Goal: Check status: Check status

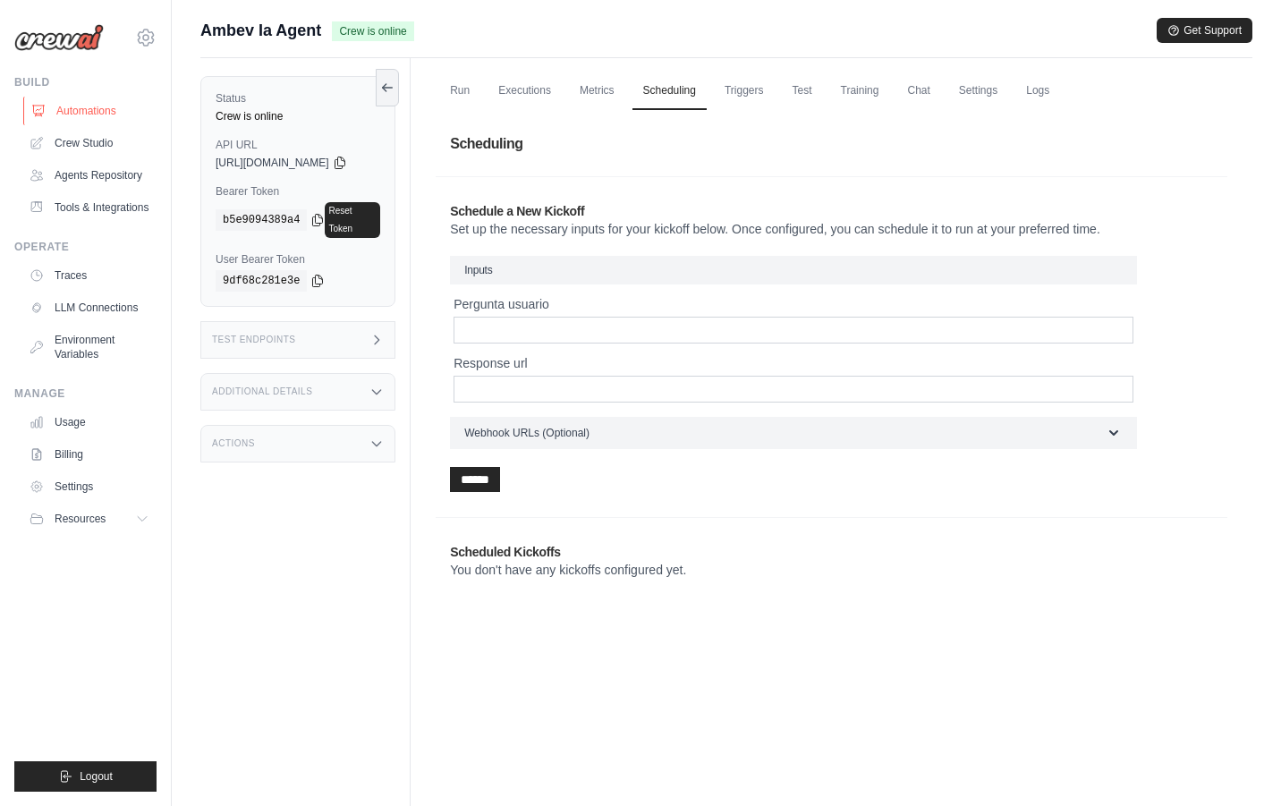
click at [104, 116] on link "Automations" at bounding box center [90, 111] width 135 height 29
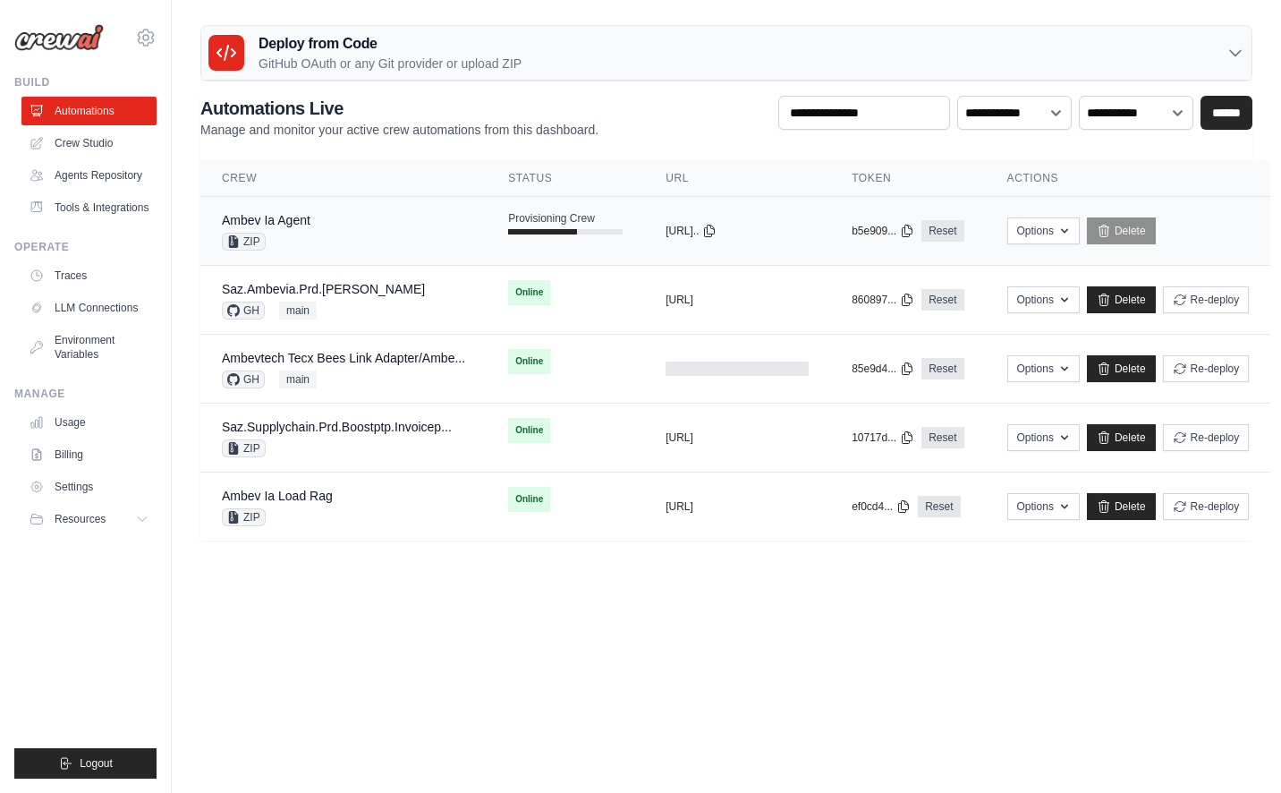
click at [402, 227] on div "Ambev Ia Agent ZIP" at bounding box center [343, 230] width 243 height 39
click at [373, 227] on div "Ambev Ia Agent ZIP" at bounding box center [343, 230] width 243 height 39
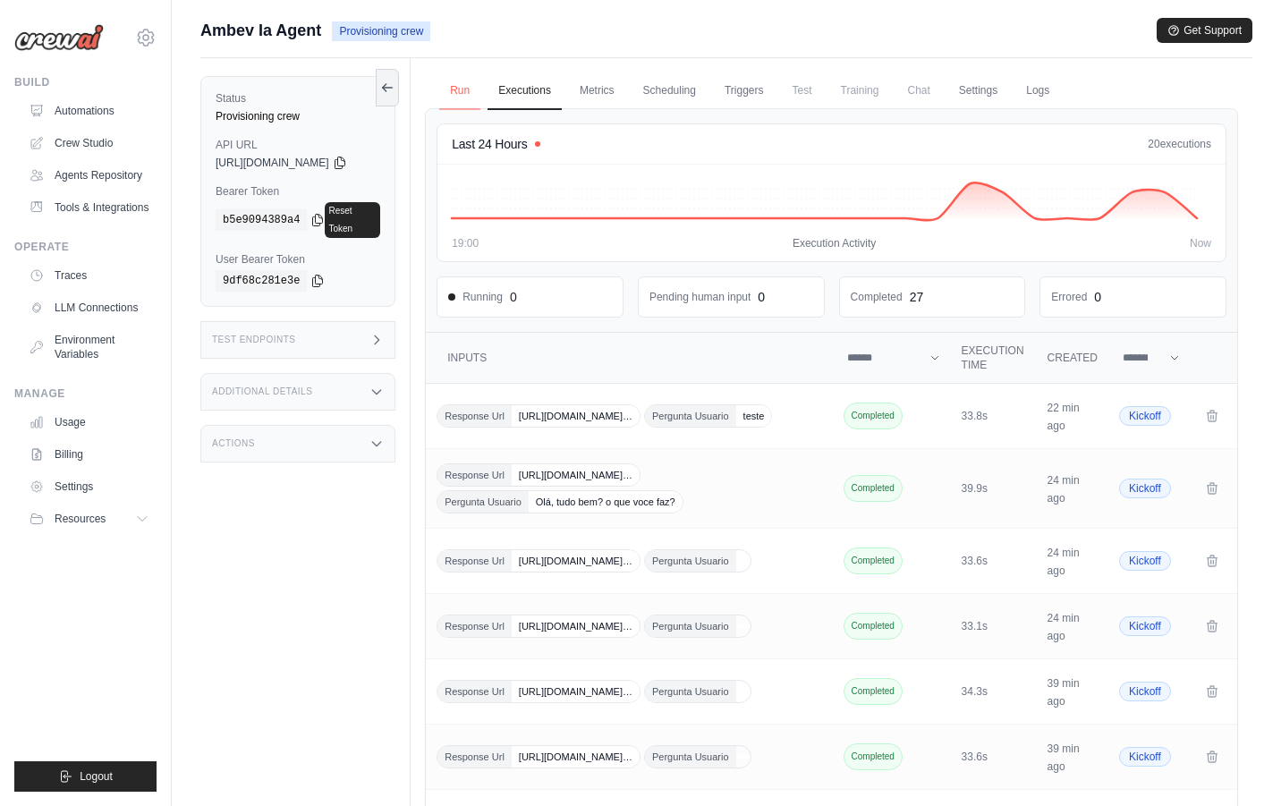
click at [467, 87] on link "Run" at bounding box center [459, 91] width 41 height 38
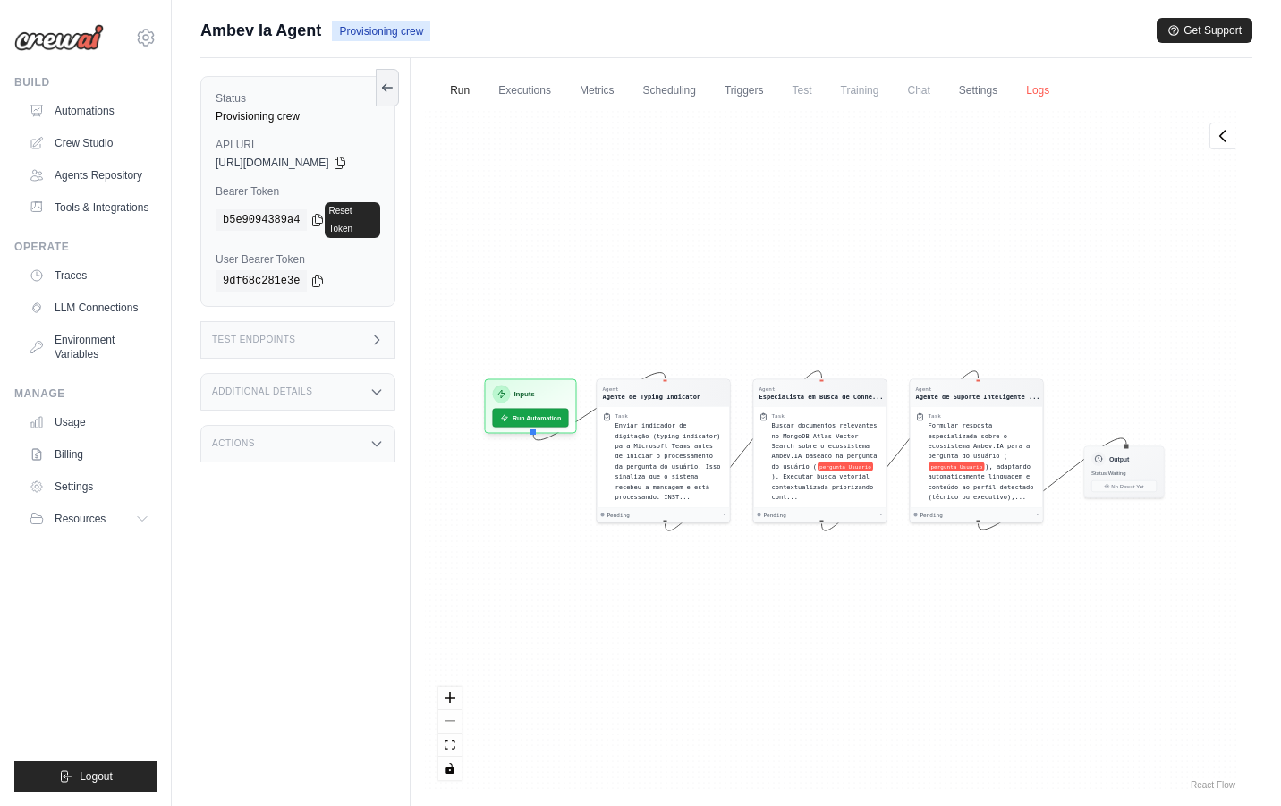
click at [1051, 90] on link "Logs" at bounding box center [1038, 91] width 45 height 38
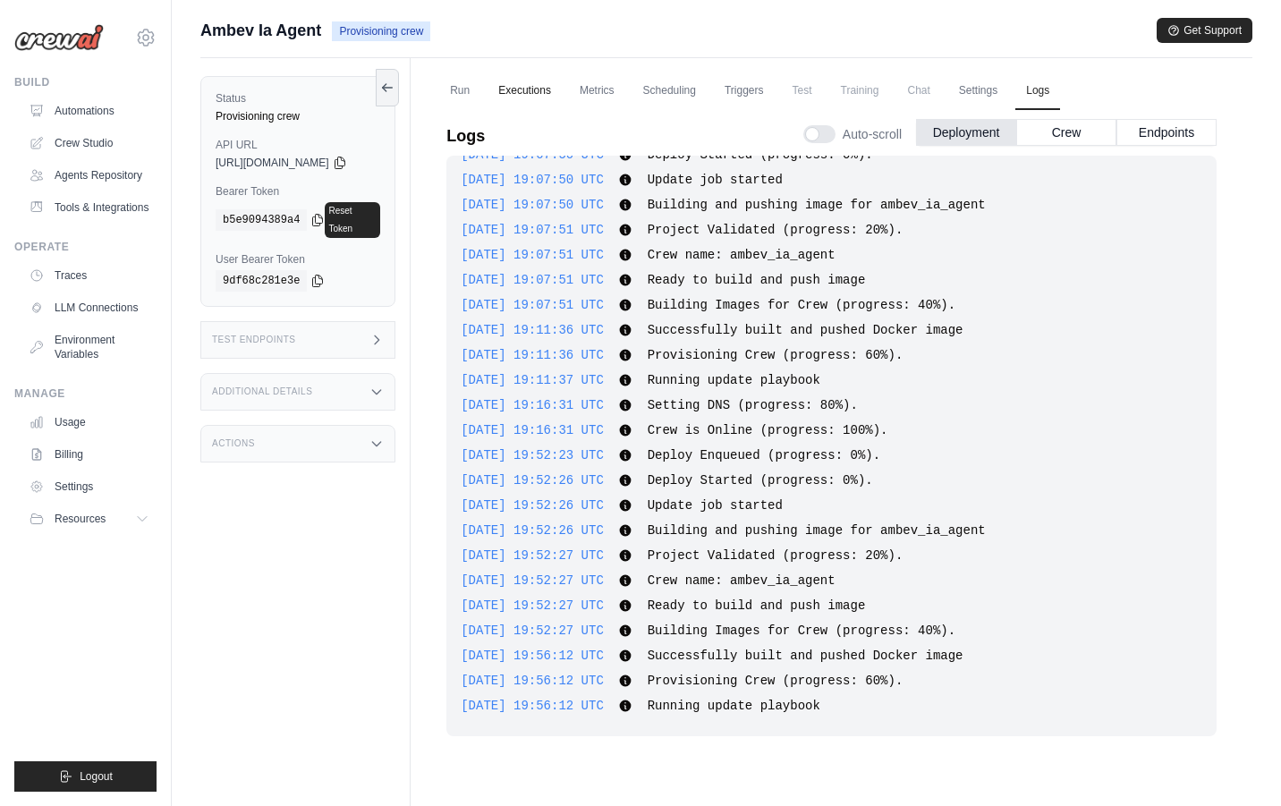
click at [524, 77] on link "Executions" at bounding box center [525, 91] width 74 height 38
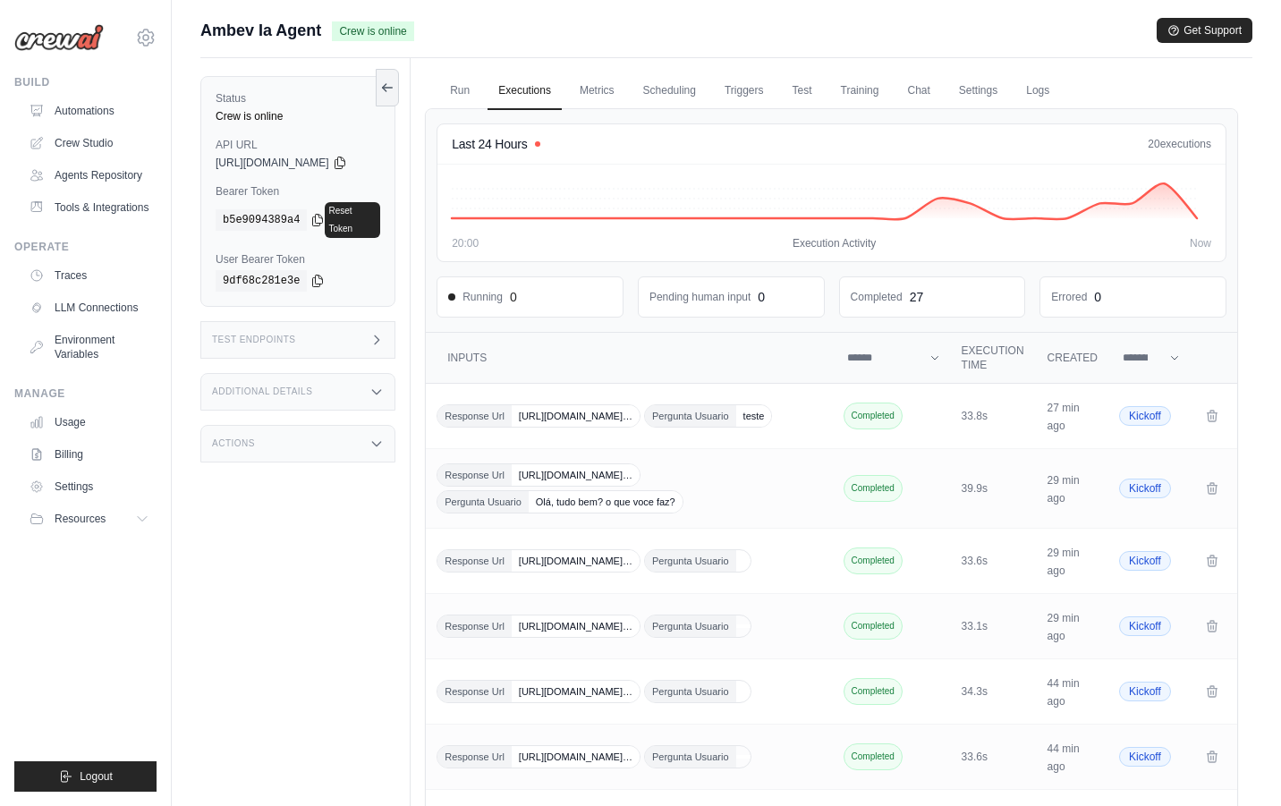
click at [535, 99] on link "Executions" at bounding box center [525, 91] width 74 height 38
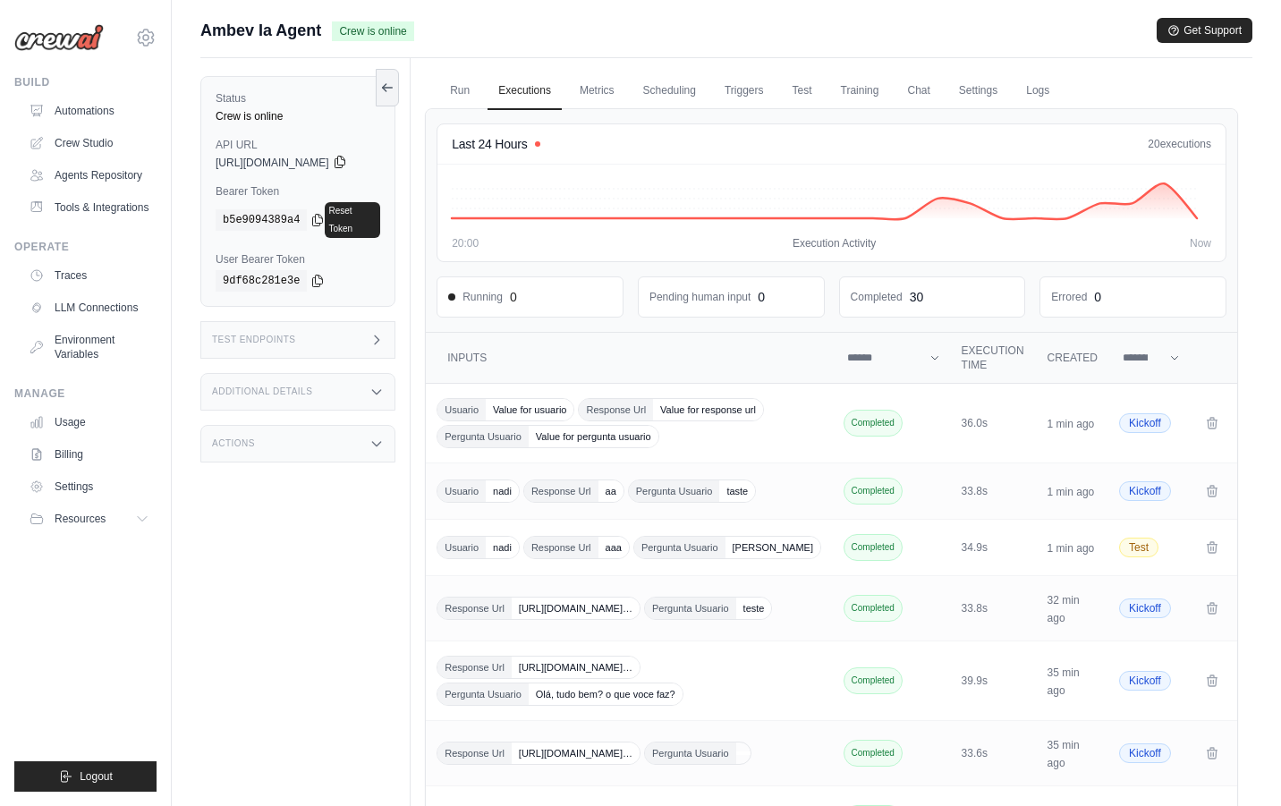
click at [344, 164] on icon at bounding box center [340, 163] width 10 height 12
click at [289, 566] on div "Status Crew is online API URL copied https://ambev-ia-agent-be59a357-0f09-44c2-…" at bounding box center [305, 461] width 210 height 806
click at [349, 321] on div "Test Endpoints" at bounding box center [297, 340] width 195 height 38
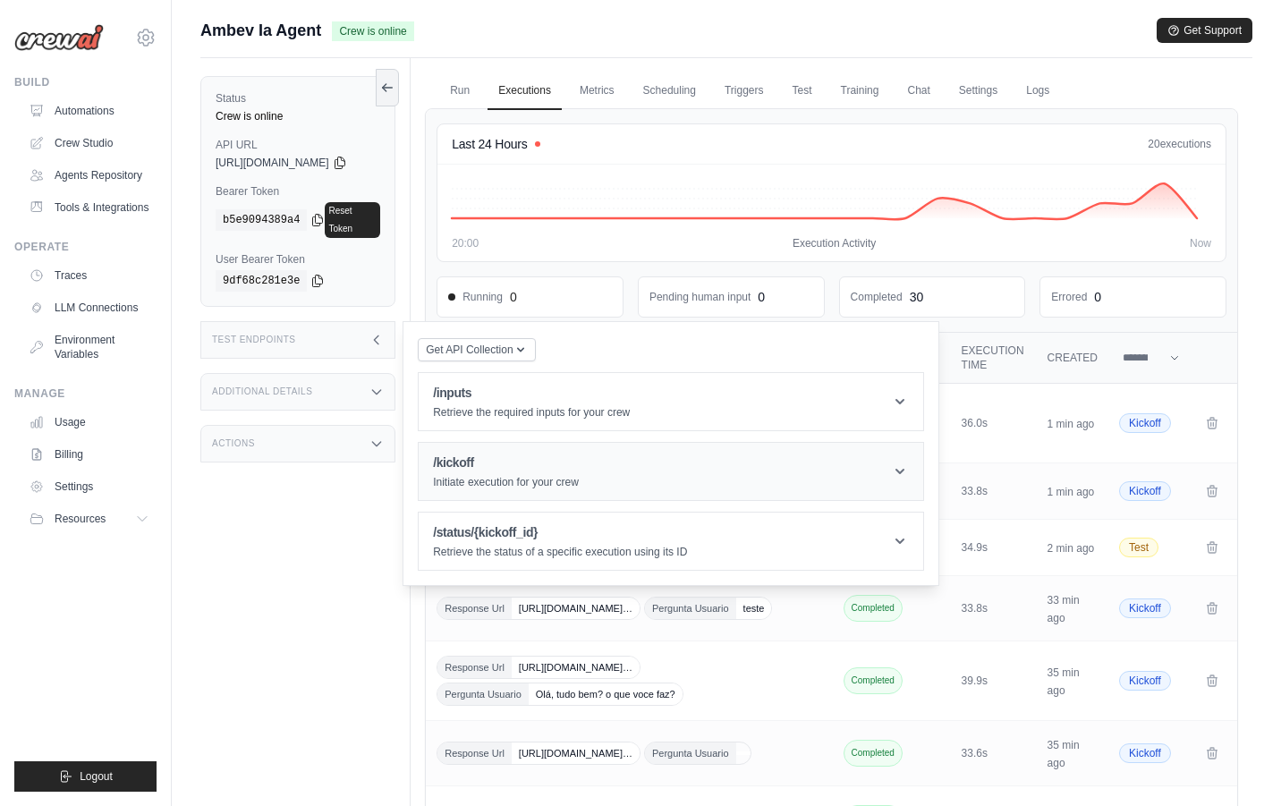
click at [844, 461] on header "/kickoff Initiate execution for your crew" at bounding box center [671, 471] width 505 height 57
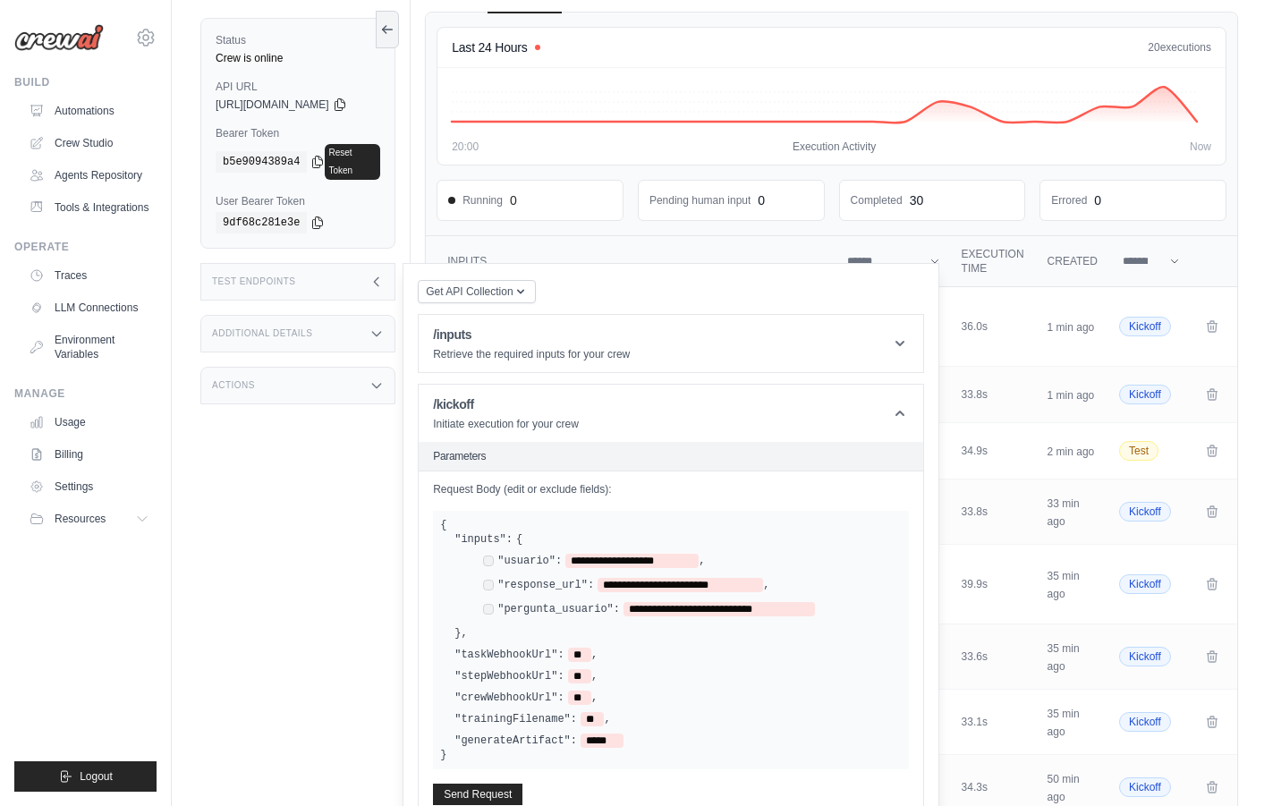
scroll to position [167, 0]
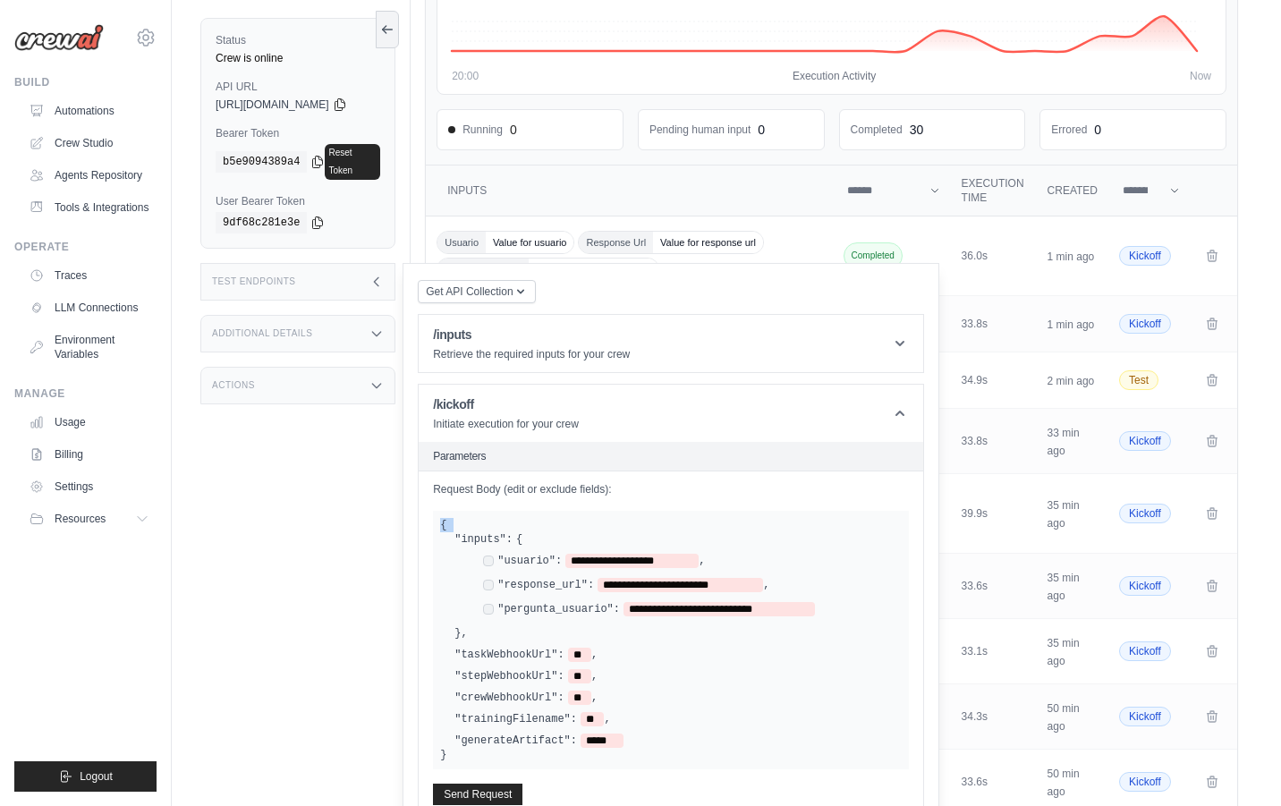
drag, startPoint x: 559, startPoint y: 735, endPoint x: 443, endPoint y: 496, distance: 266.5
click at [443, 496] on div "**********" at bounding box center [671, 644] width 505 height 344
copy div "{"
click at [909, 404] on icon at bounding box center [900, 413] width 18 height 18
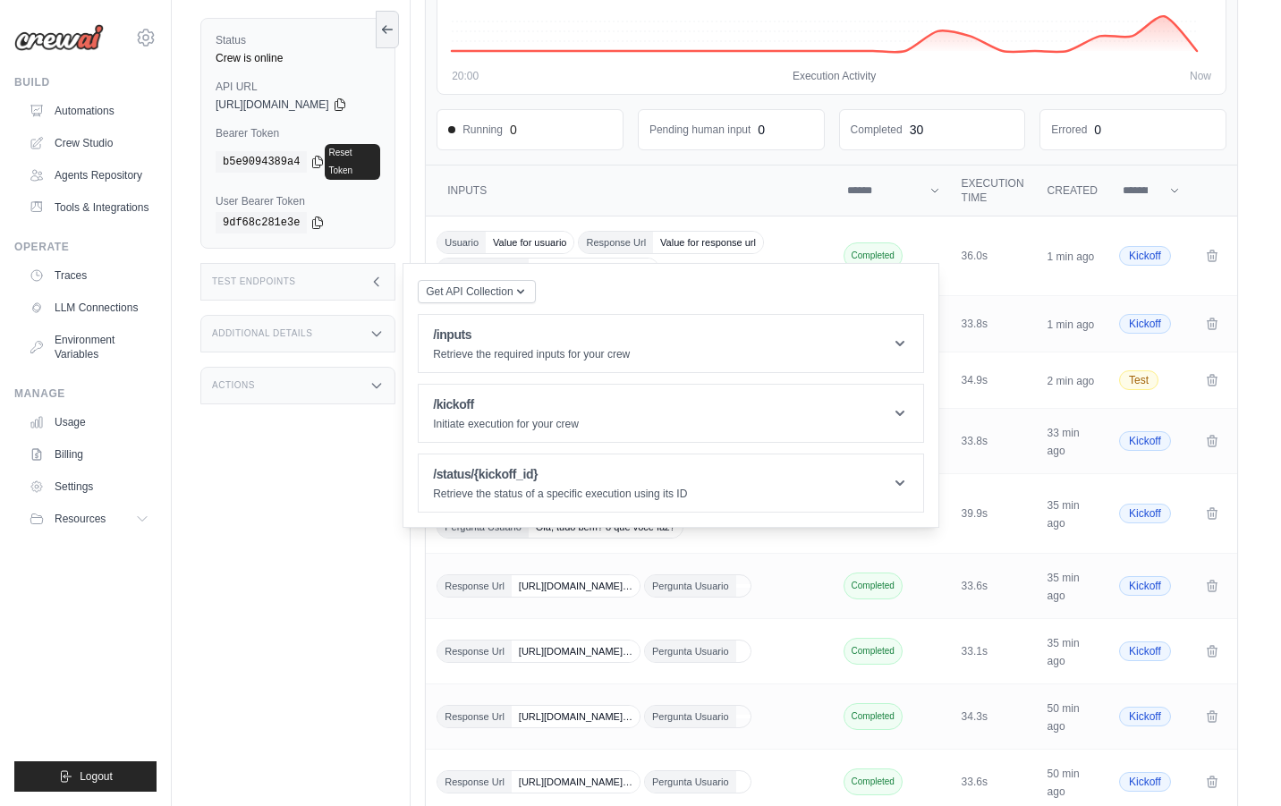
click at [349, 263] on div "Test Endpoints" at bounding box center [297, 282] width 195 height 38
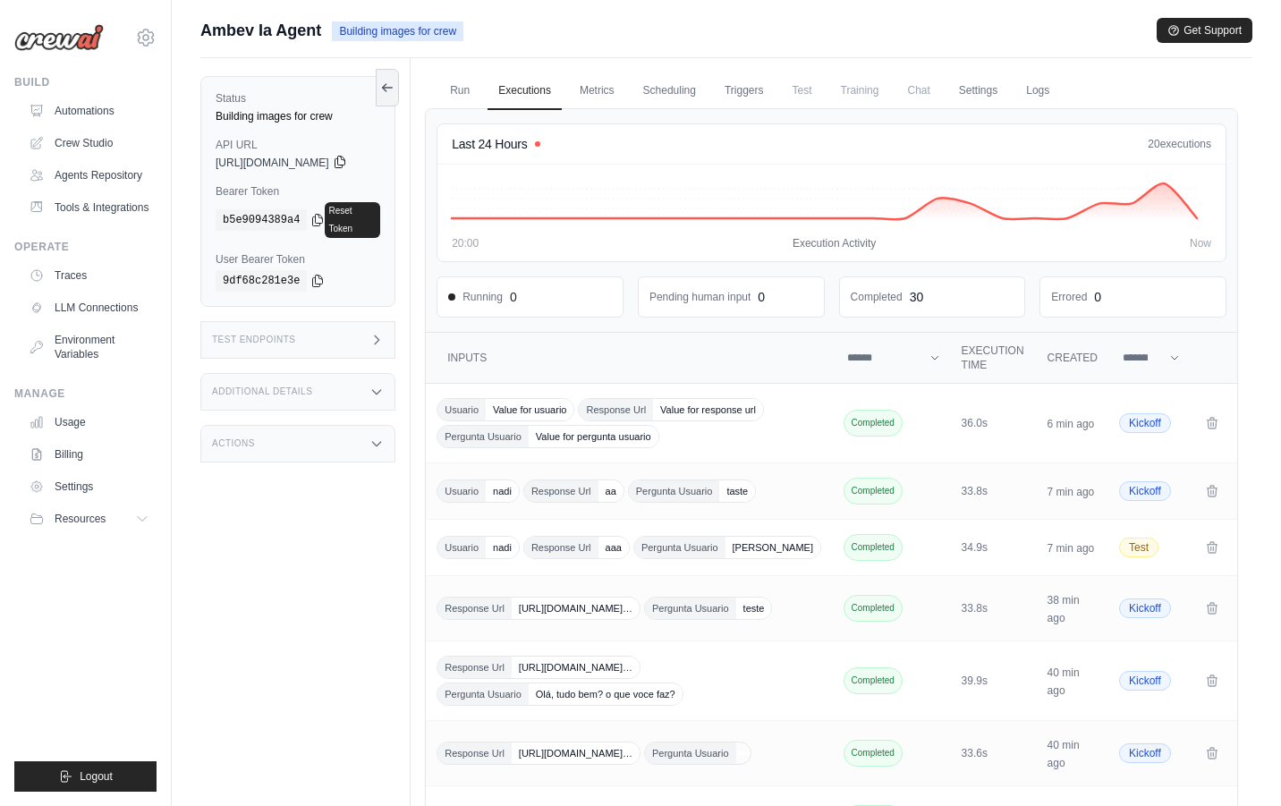
click at [344, 167] on icon at bounding box center [340, 163] width 10 height 12
click at [361, 270] on div "9df68c281e3e" at bounding box center [298, 280] width 165 height 21
click at [386, 336] on div "Test Endpoints" at bounding box center [297, 340] width 195 height 38
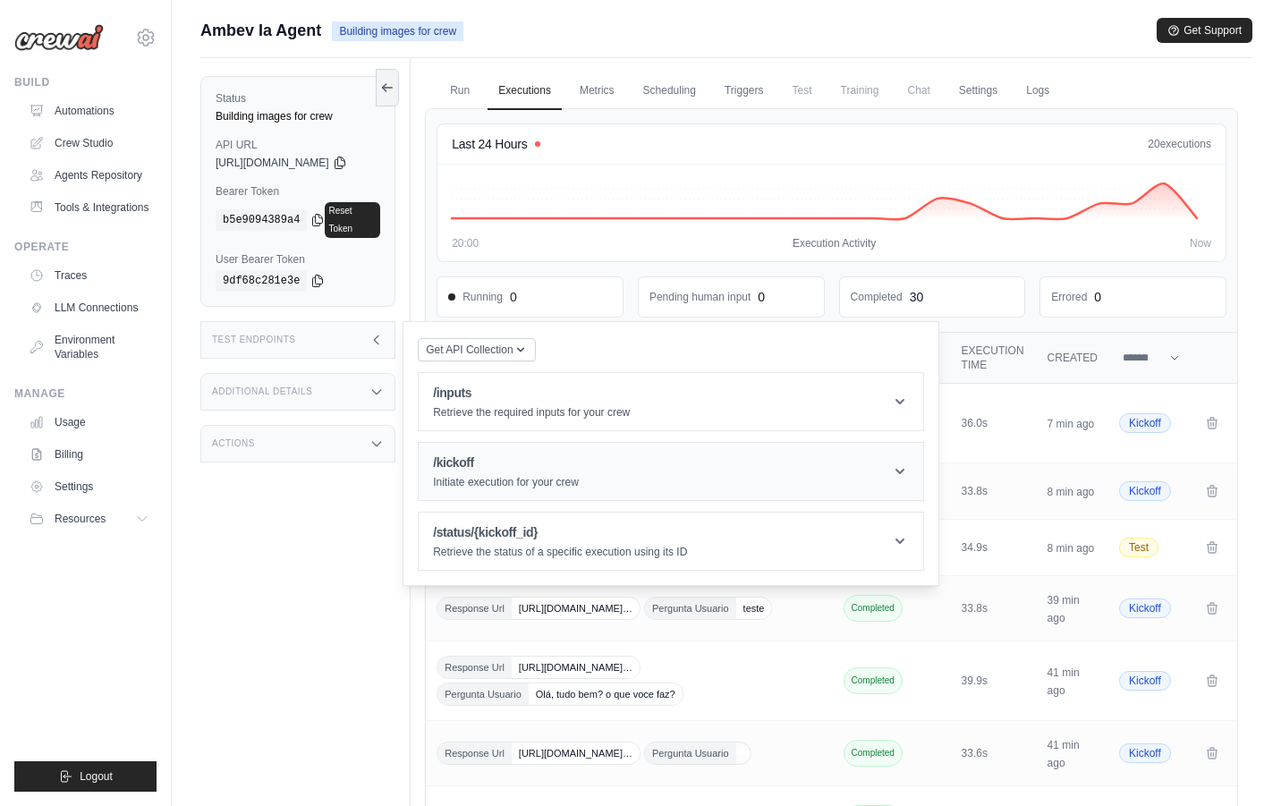
click at [525, 454] on h1 "/kickoff" at bounding box center [506, 463] width 146 height 18
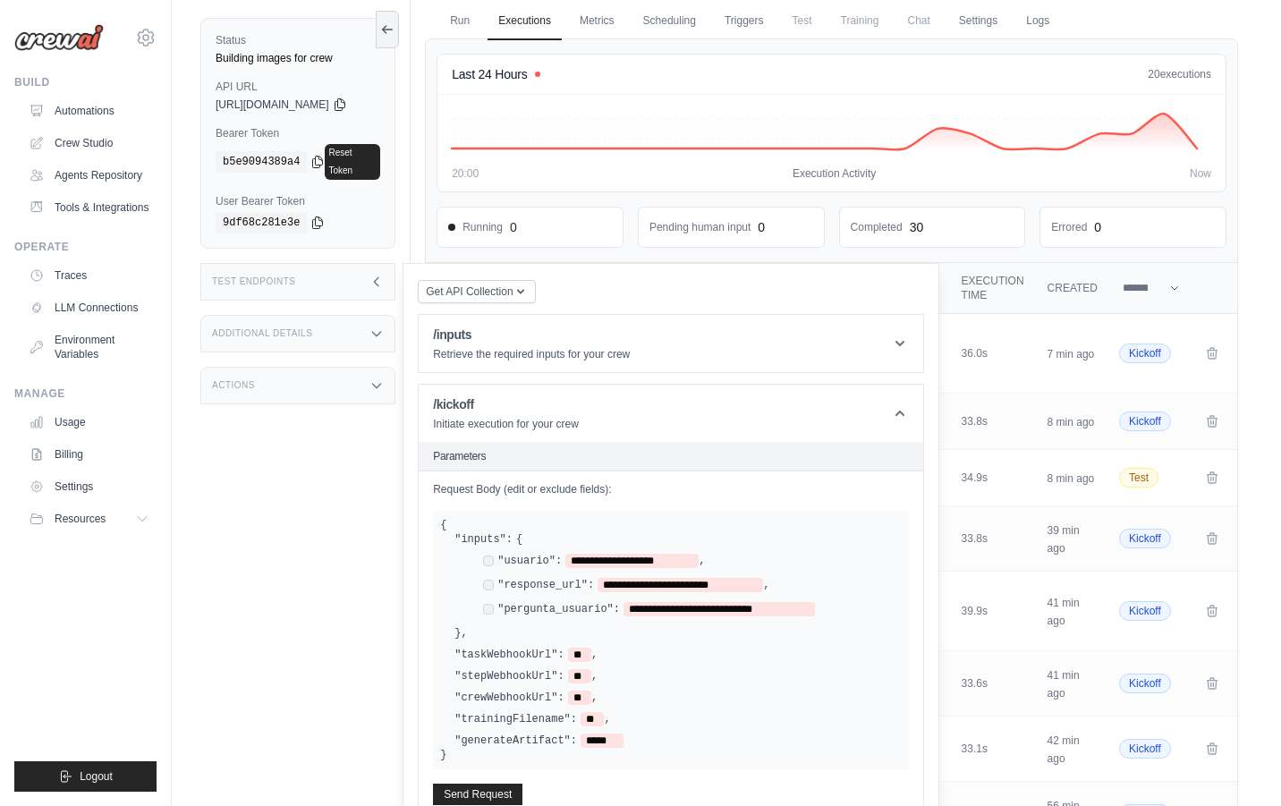
scroll to position [81, 0]
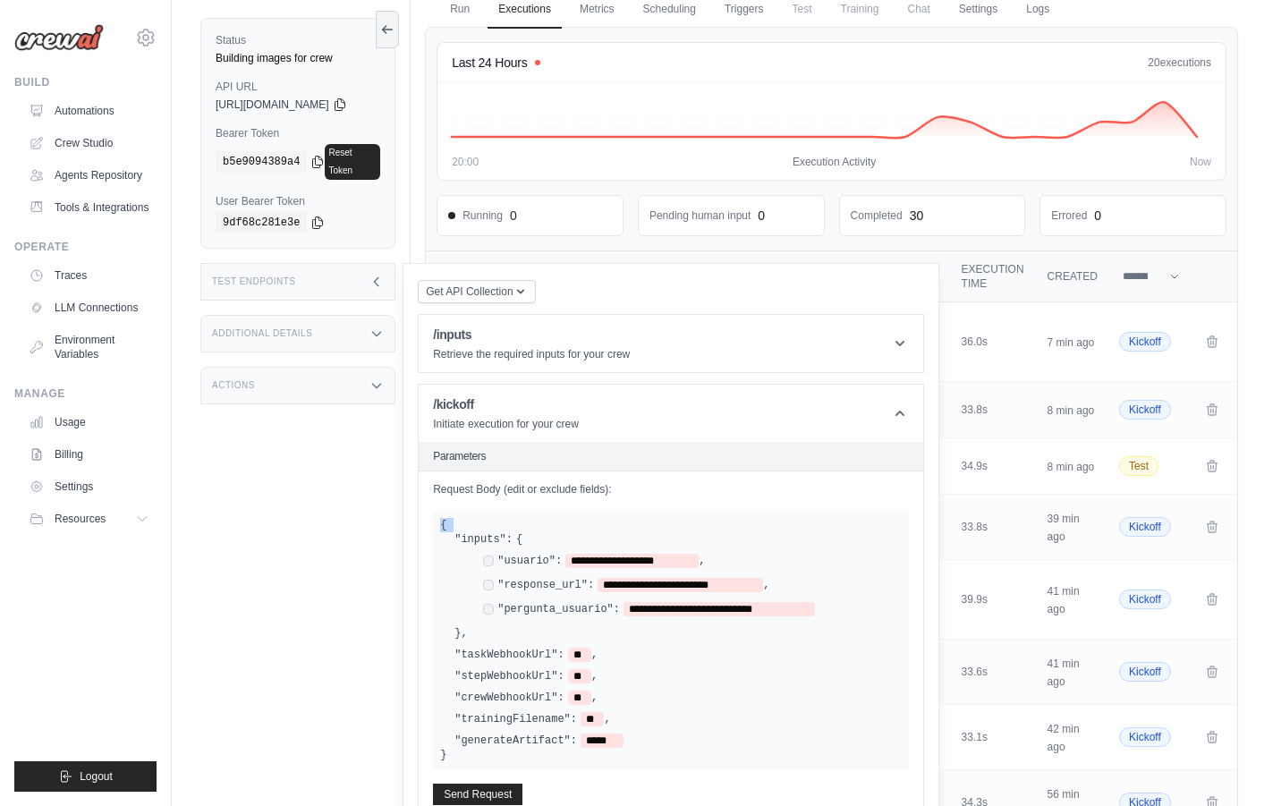
drag, startPoint x: 568, startPoint y: 743, endPoint x: 447, endPoint y: 512, distance: 260.5
click at [447, 512] on div "**********" at bounding box center [671, 640] width 476 height 259
copy div "{"
click at [719, 532] on div "**********" at bounding box center [678, 586] width 447 height 108
drag, startPoint x: 526, startPoint y: 542, endPoint x: 547, endPoint y: 567, distance: 32.4
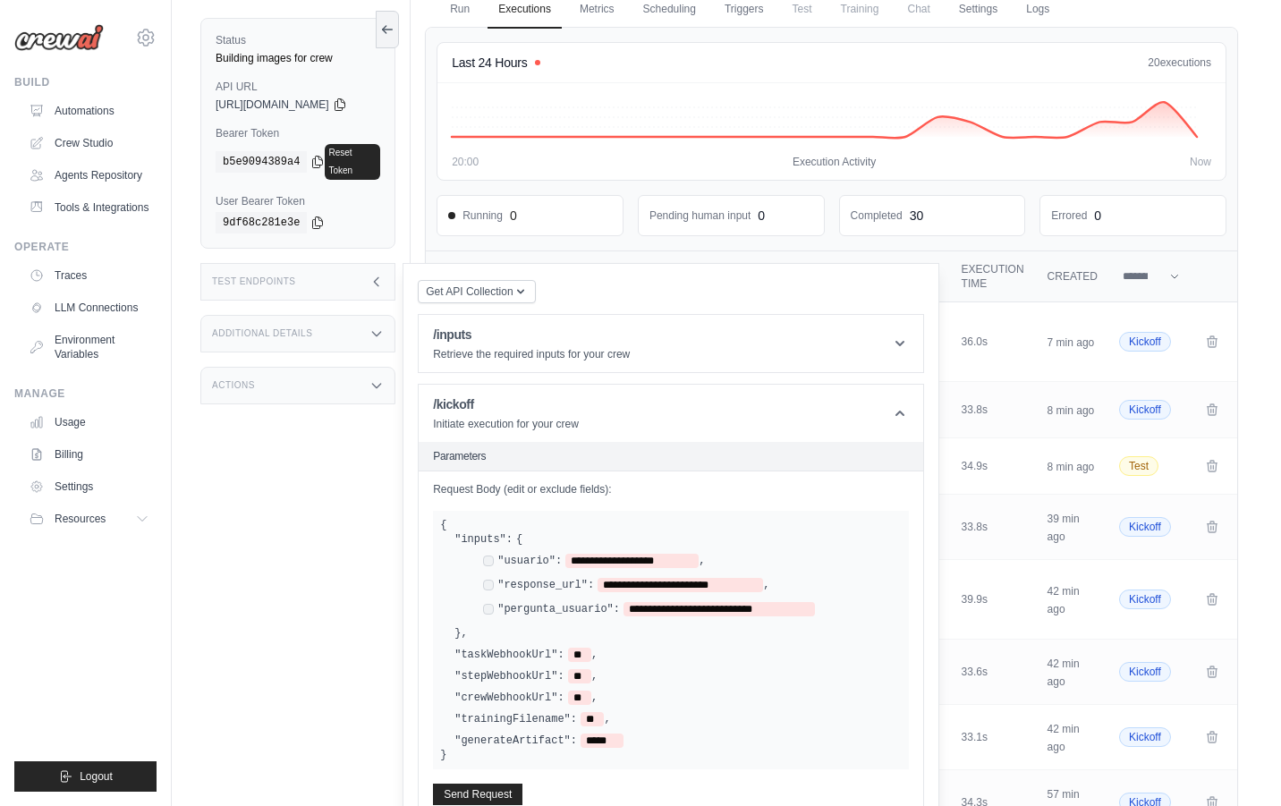
click at [547, 567] on div "**********" at bounding box center [685, 586] width 433 height 65
drag, startPoint x: 451, startPoint y: 513, endPoint x: 545, endPoint y: 718, distance: 226.2
click at [545, 718] on div "**********" at bounding box center [671, 640] width 476 height 259
drag, startPoint x: 530, startPoint y: 734, endPoint x: 442, endPoint y: 513, distance: 237.8
click at [442, 513] on div "**********" at bounding box center [671, 644] width 505 height 344
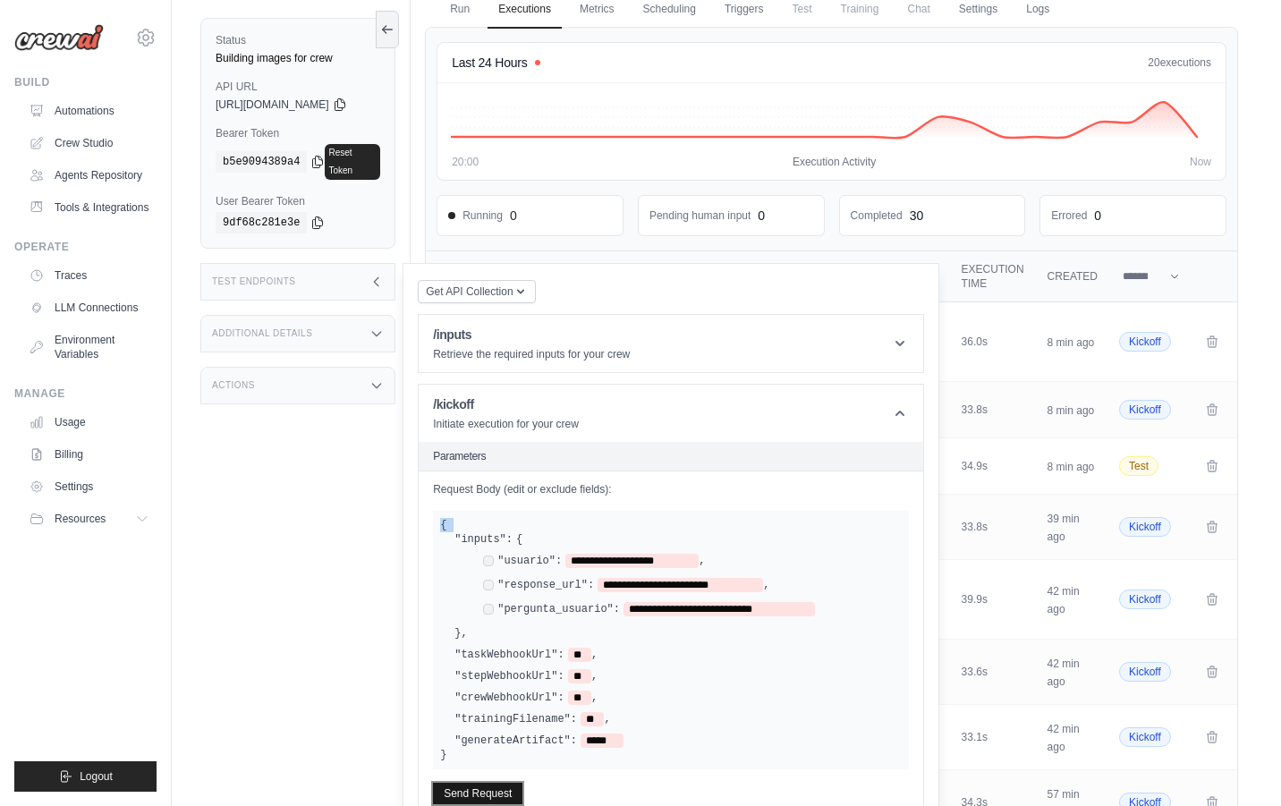
click at [508, 783] on button "Send Request" at bounding box center [477, 793] width 89 height 21
click at [738, 671] on div "**********" at bounding box center [671, 640] width 462 height 216
click at [373, 263] on div "Test Endpoints" at bounding box center [297, 282] width 195 height 38
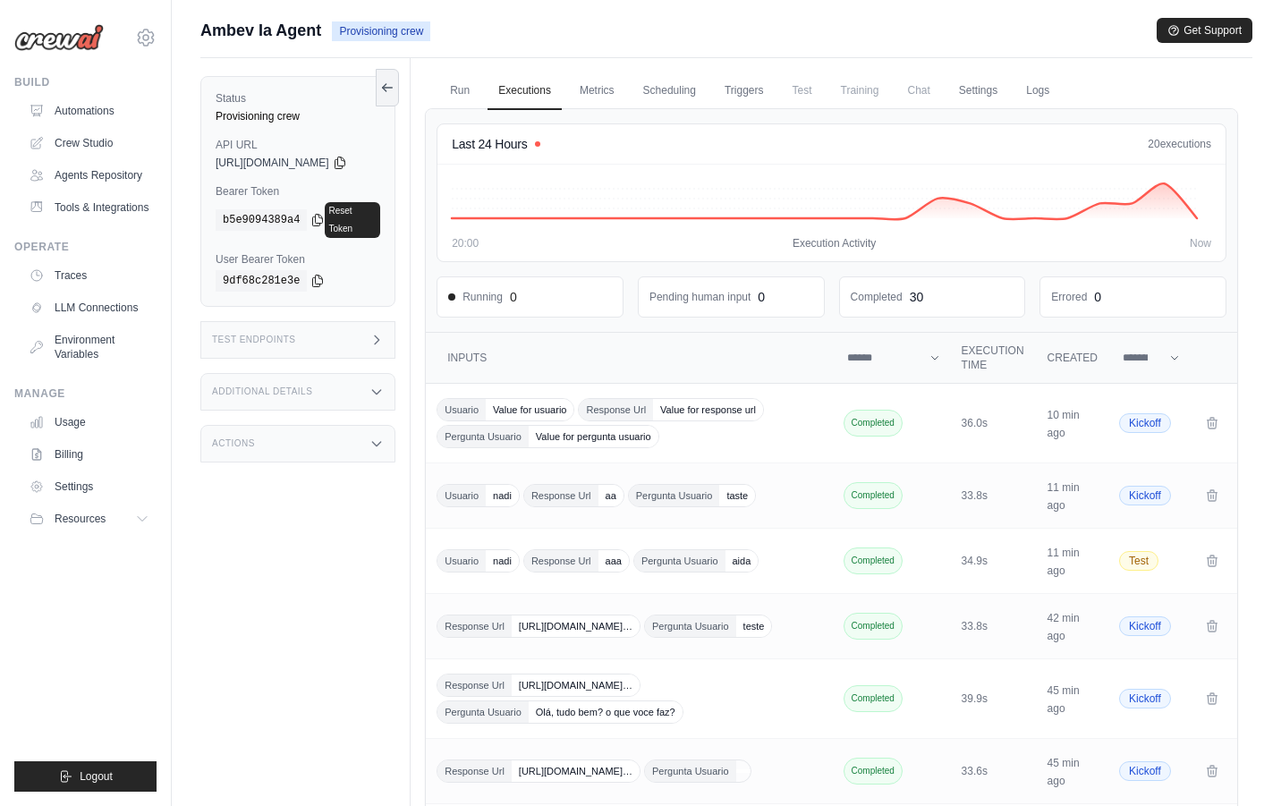
click at [384, 333] on icon at bounding box center [377, 340] width 14 height 14
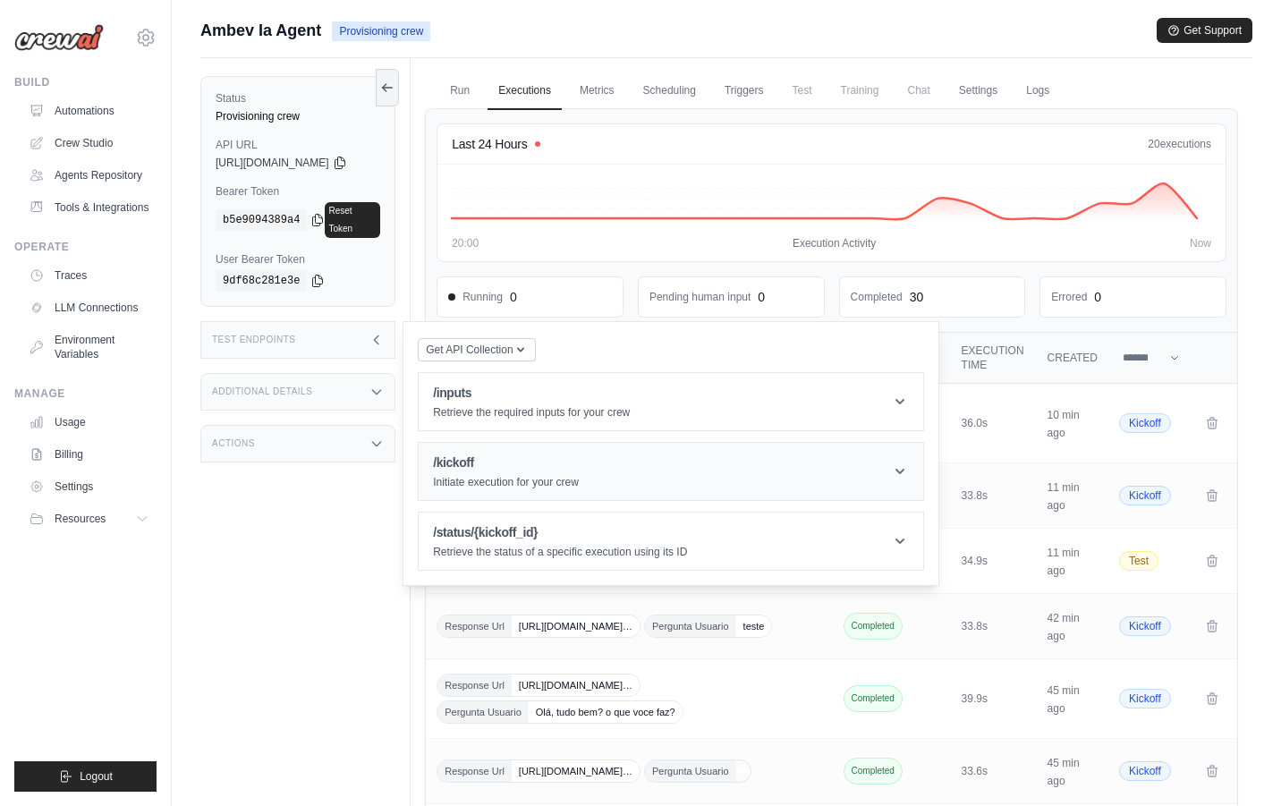
click at [522, 476] on header "/kickoff Initiate execution for your crew" at bounding box center [671, 471] width 505 height 57
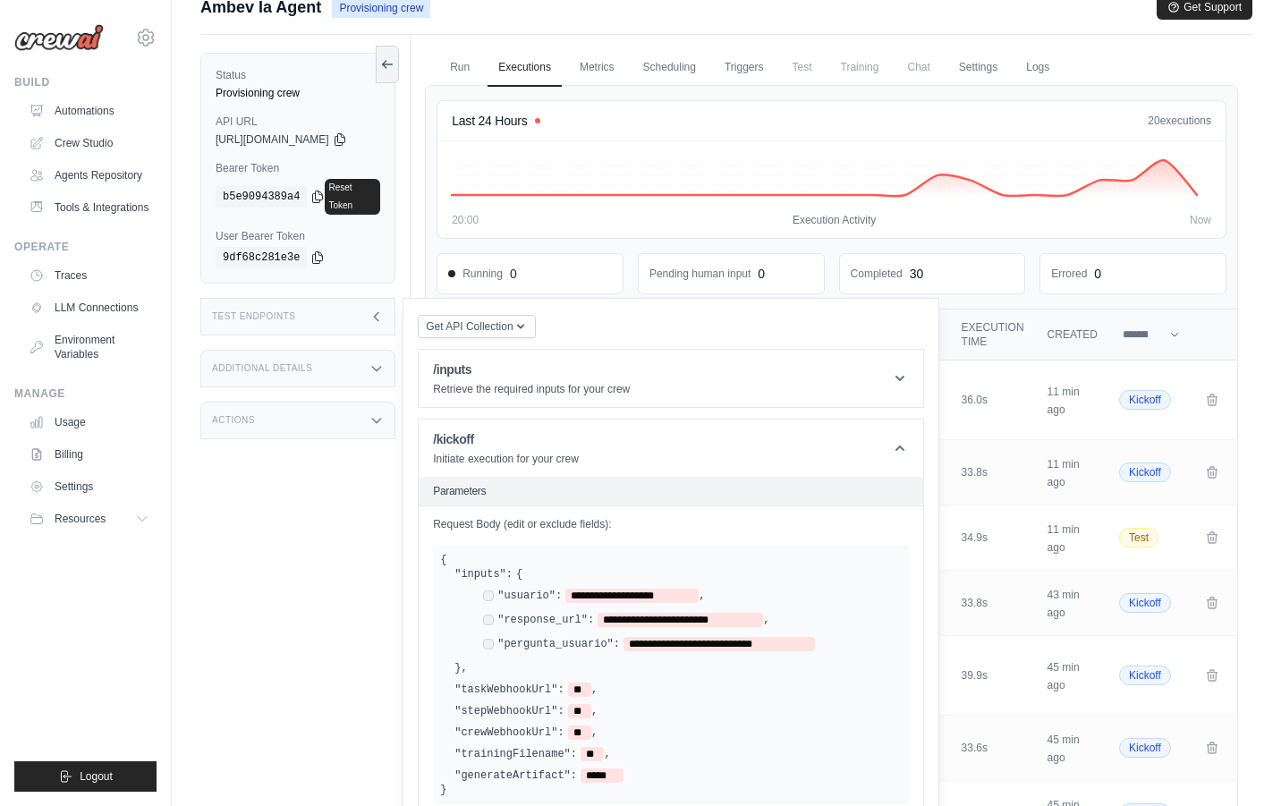
scroll to position [106, 0]
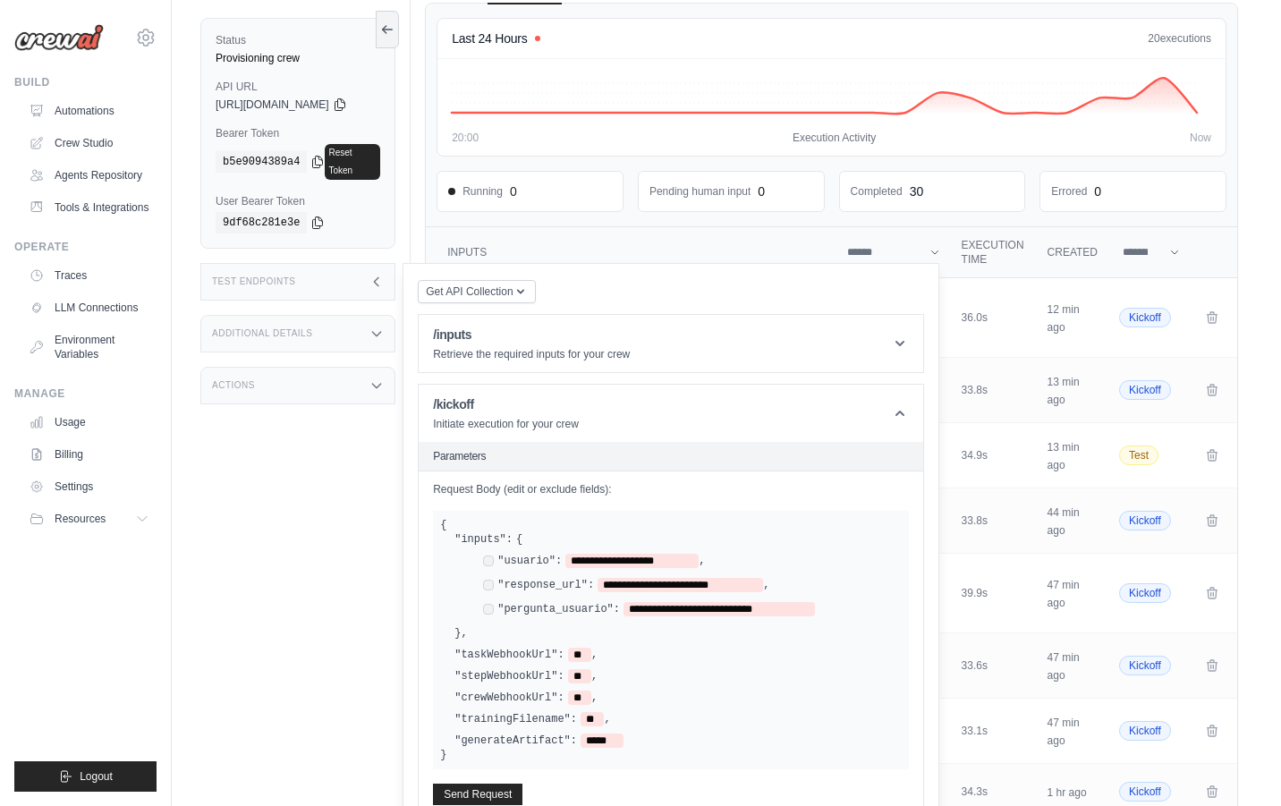
click at [586, 532] on div "**********" at bounding box center [678, 586] width 447 height 108
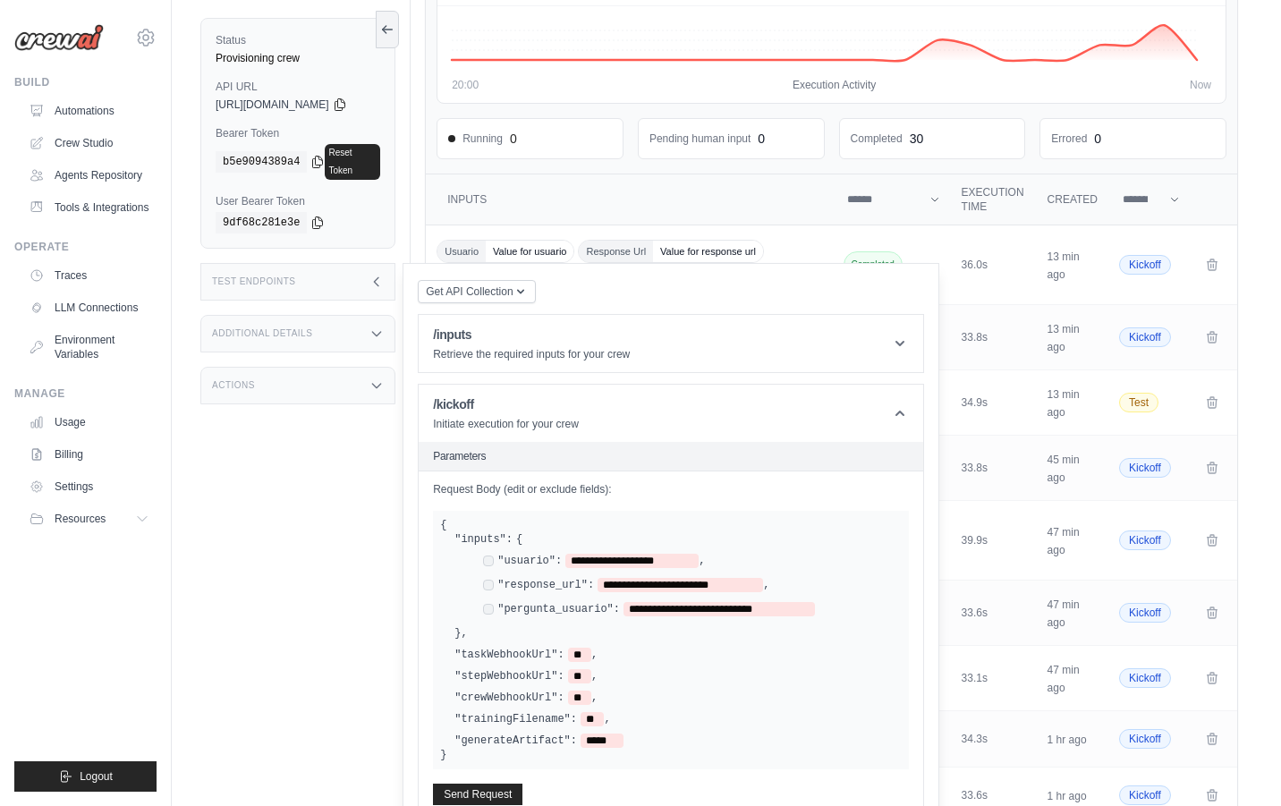
scroll to position [169, 0]
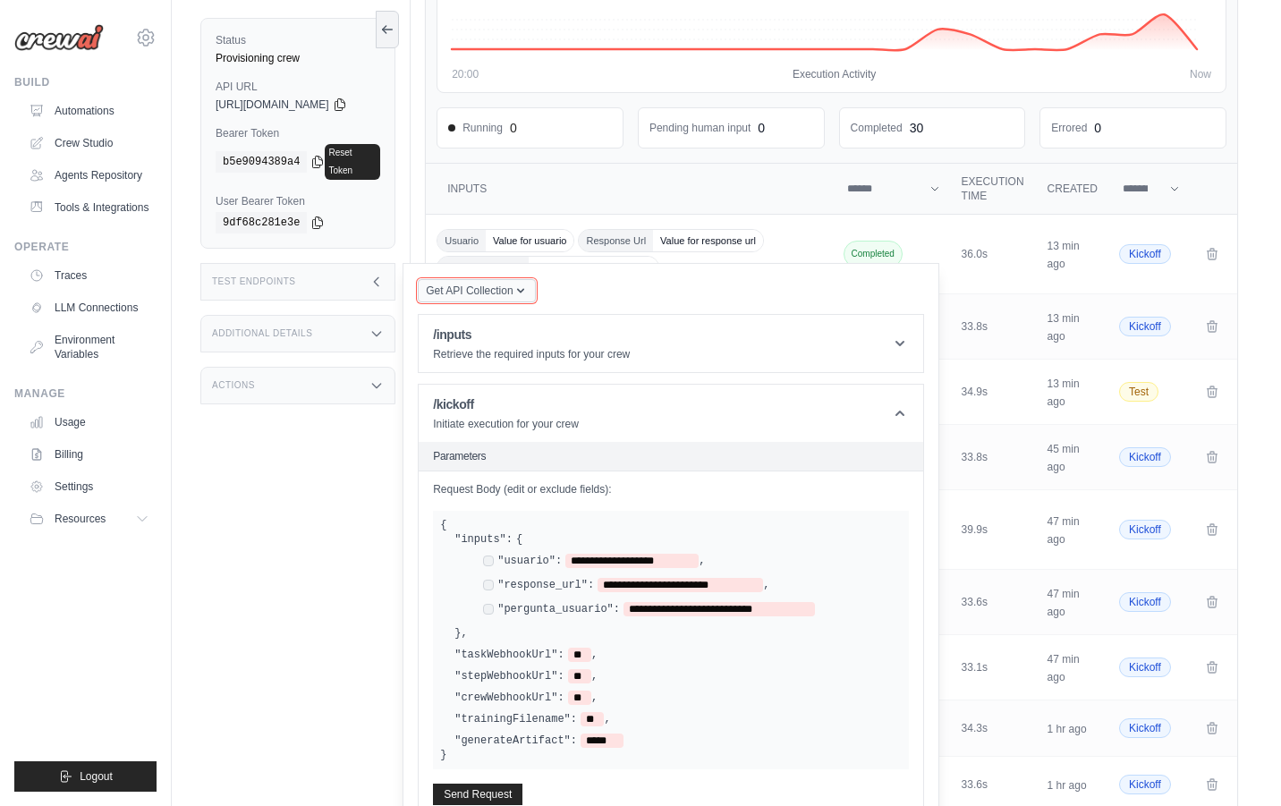
click at [514, 285] on button "Get API Collection" at bounding box center [476, 290] width 117 height 23
click at [644, 278] on div "Get API Collection Postman API Collection /inputs Retrieve the required inputs …" at bounding box center [671, 612] width 506 height 668
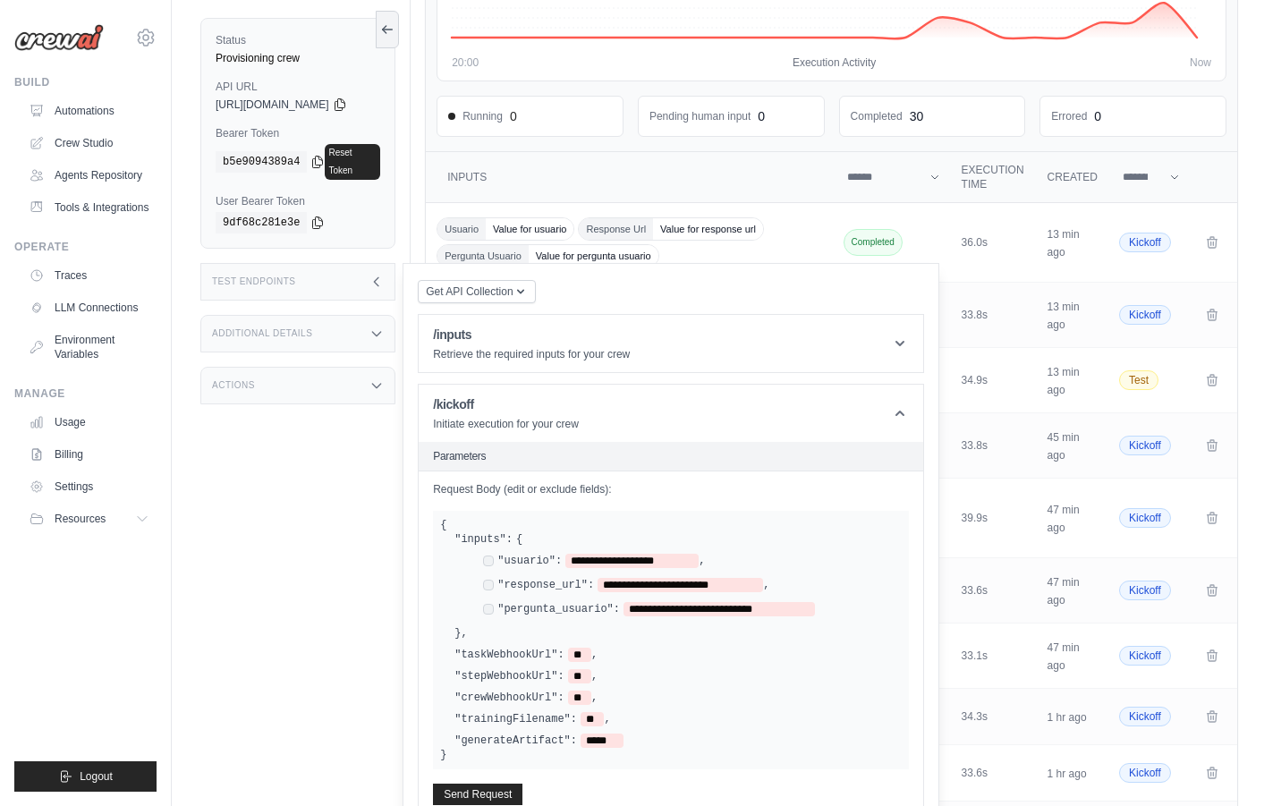
scroll to position [236, 0]
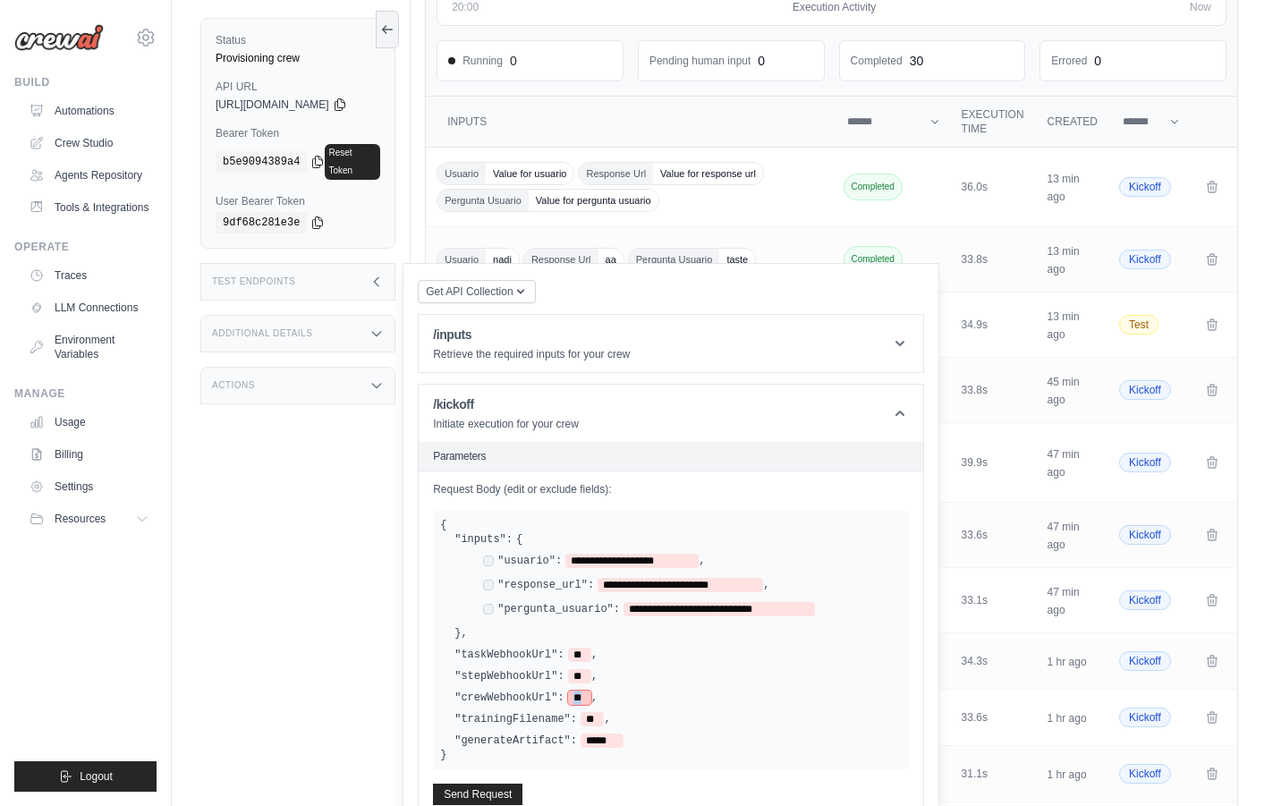
drag, startPoint x: 599, startPoint y: 673, endPoint x: 669, endPoint y: 669, distance: 70.8
click at [669, 669] on div "**********" at bounding box center [671, 640] width 462 height 216
click at [668, 669] on div "**********" at bounding box center [671, 640] width 462 height 216
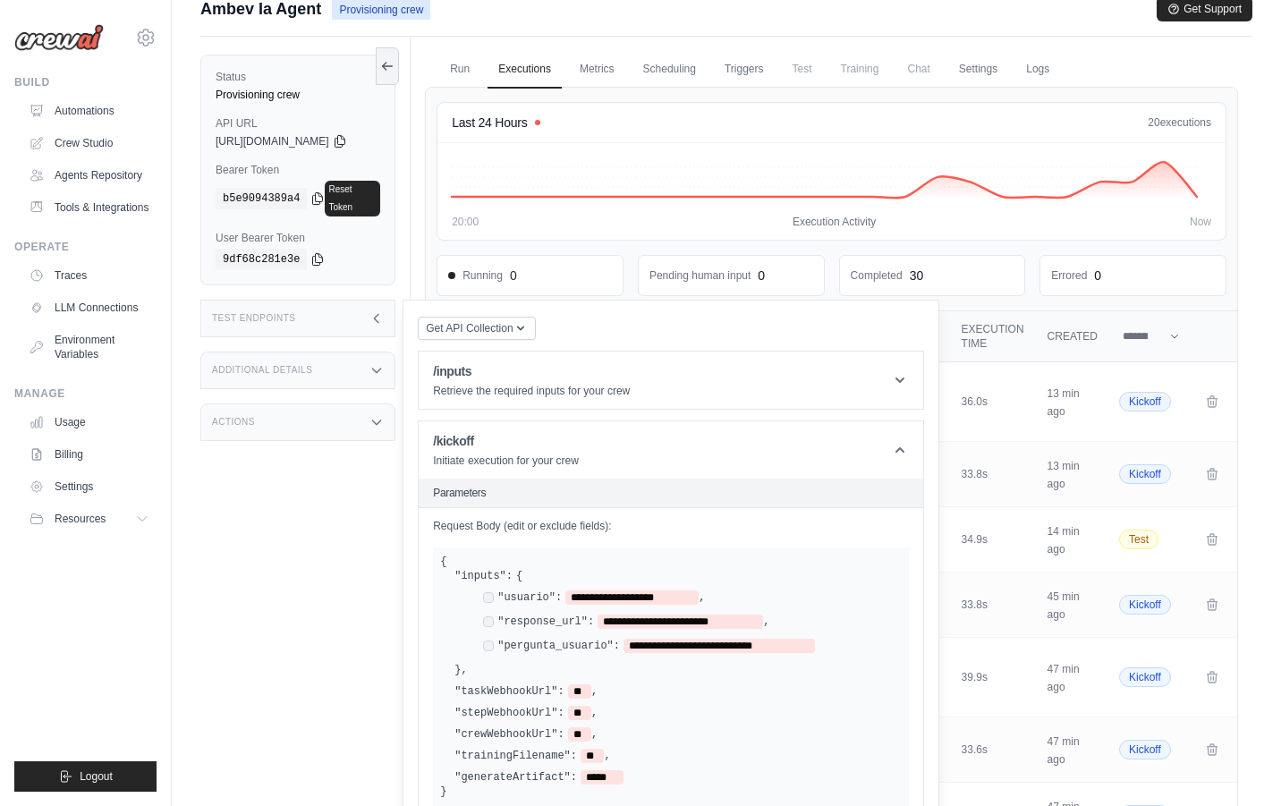
scroll to position [32, 0]
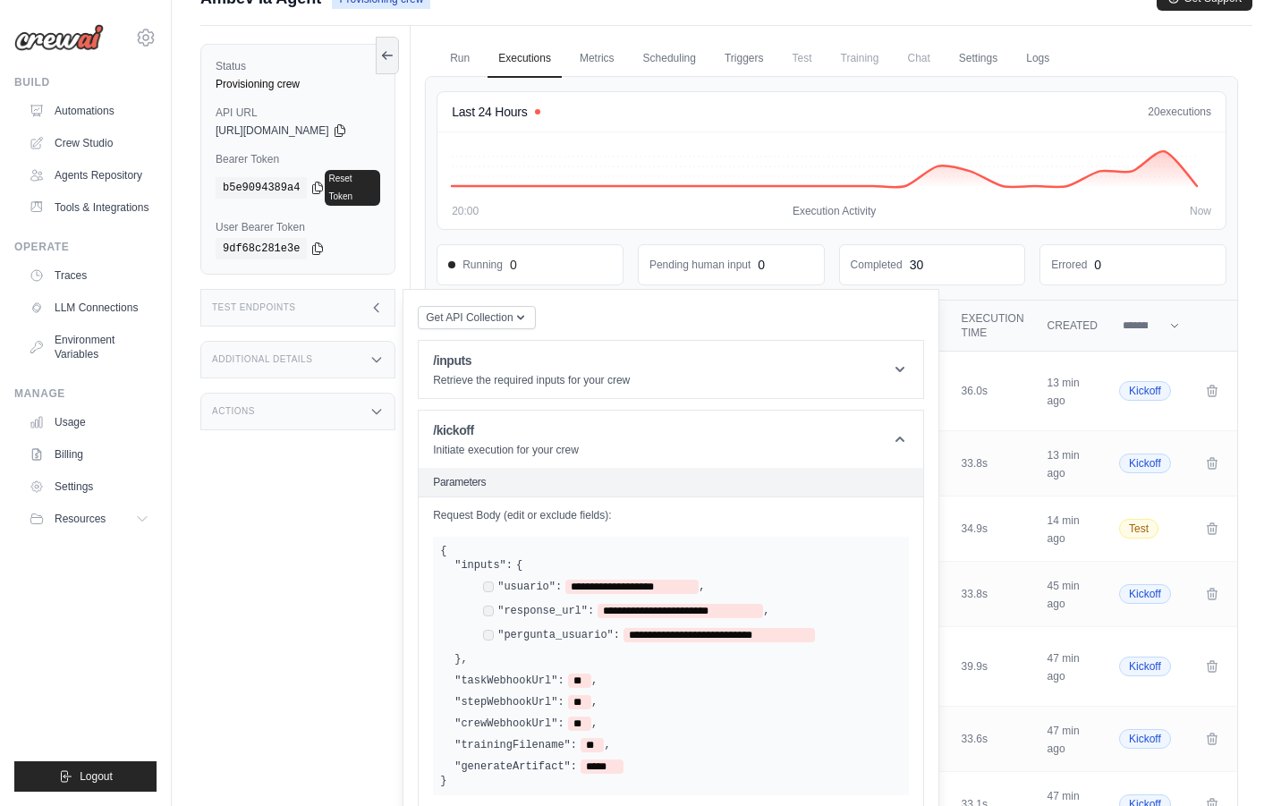
click at [517, 580] on label ""usuario":" at bounding box center [529, 587] width 64 height 14
drag, startPoint x: 517, startPoint y: 567, endPoint x: 595, endPoint y: 570, distance: 77.9
click at [595, 580] on div "**********" at bounding box center [594, 587] width 222 height 14
click at [347, 130] on icon at bounding box center [340, 130] width 14 height 14
click at [320, 242] on icon at bounding box center [318, 248] width 10 height 12
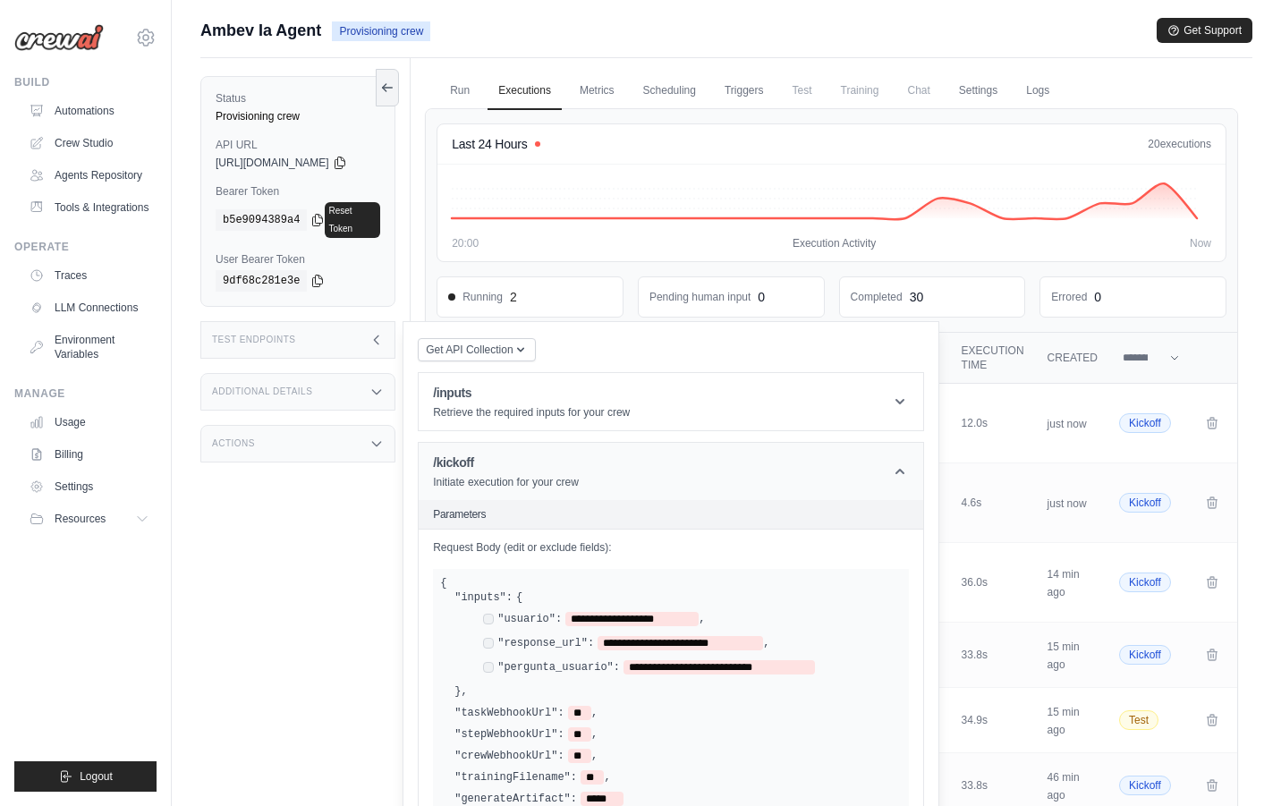
scroll to position [22, 0]
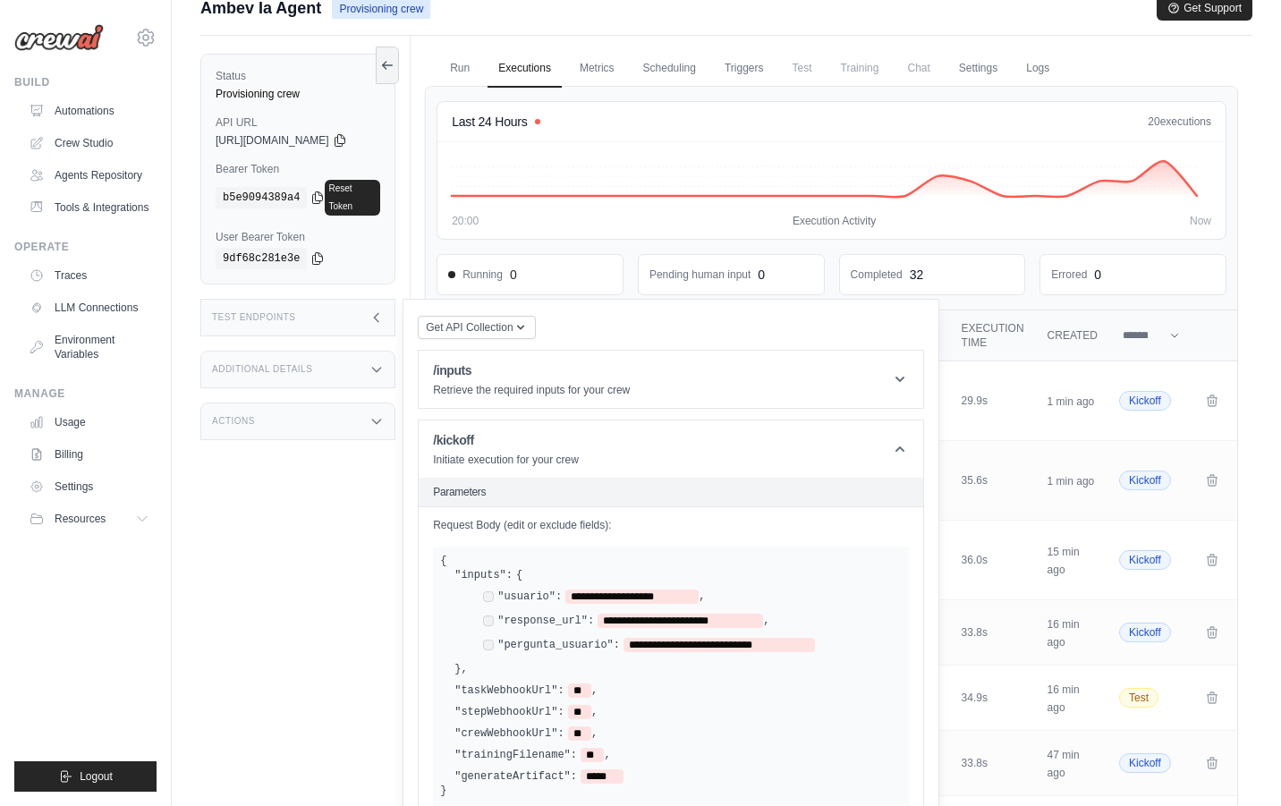
click at [557, 59] on link "Executions" at bounding box center [525, 69] width 74 height 38
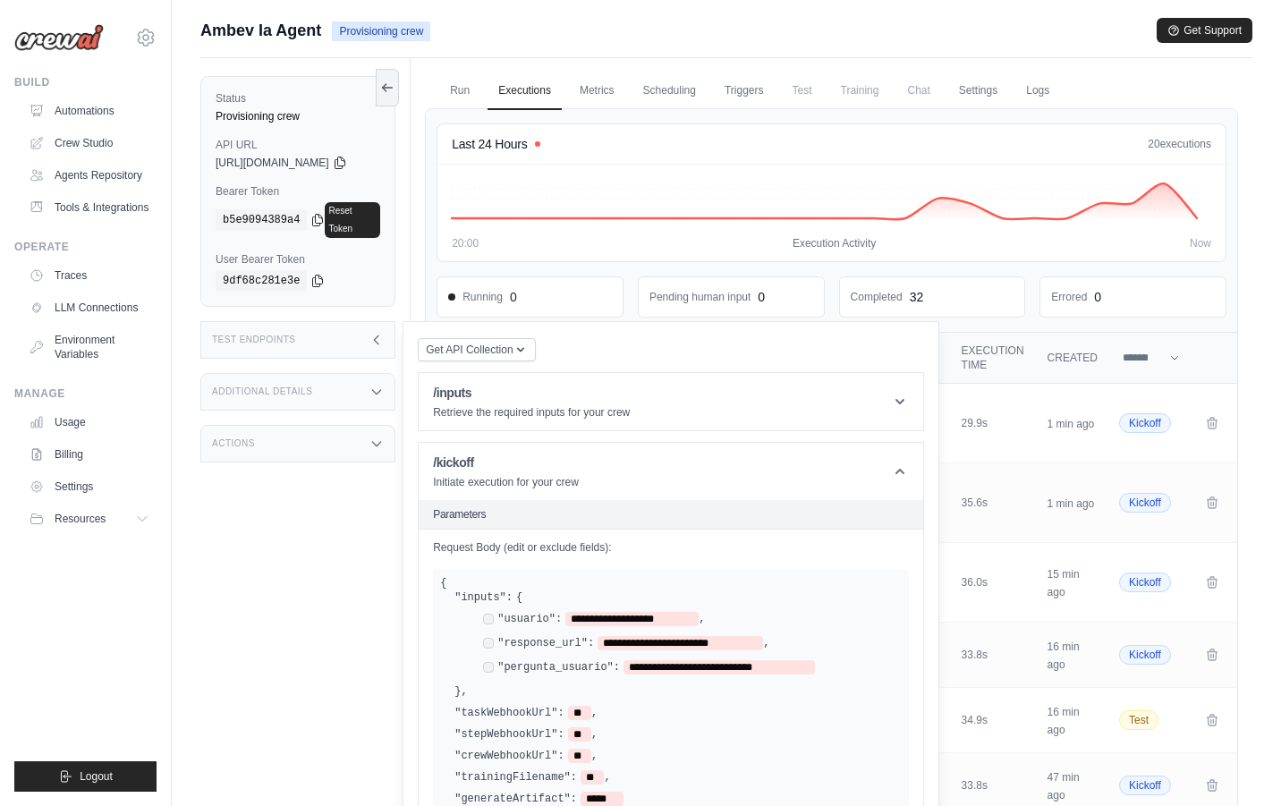
click at [337, 328] on div "Test Endpoints" at bounding box center [297, 340] width 195 height 38
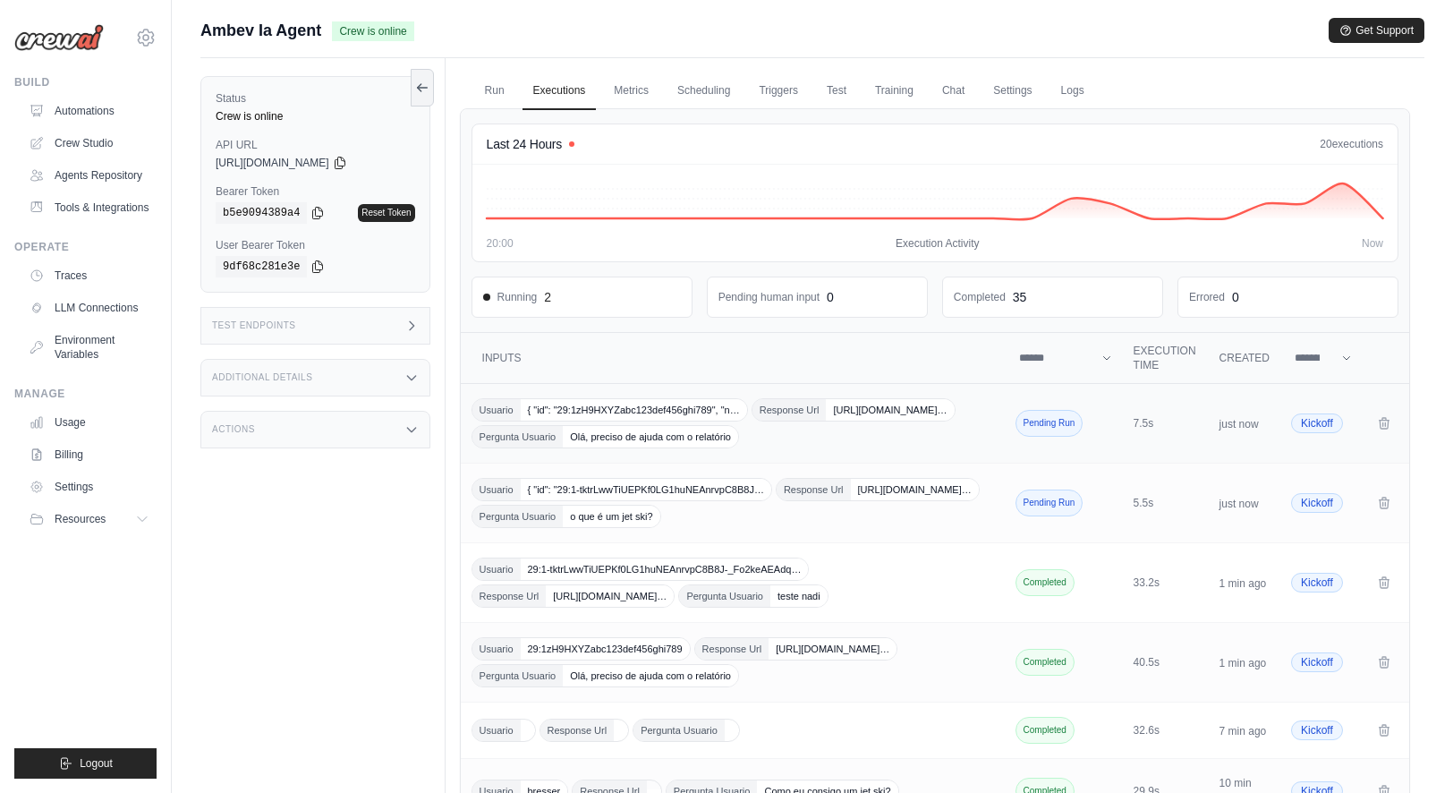
click at [727, 407] on span "{ "id": "29:1zH9HXYZabc123def456ghi789", "n…" at bounding box center [634, 409] width 226 height 21
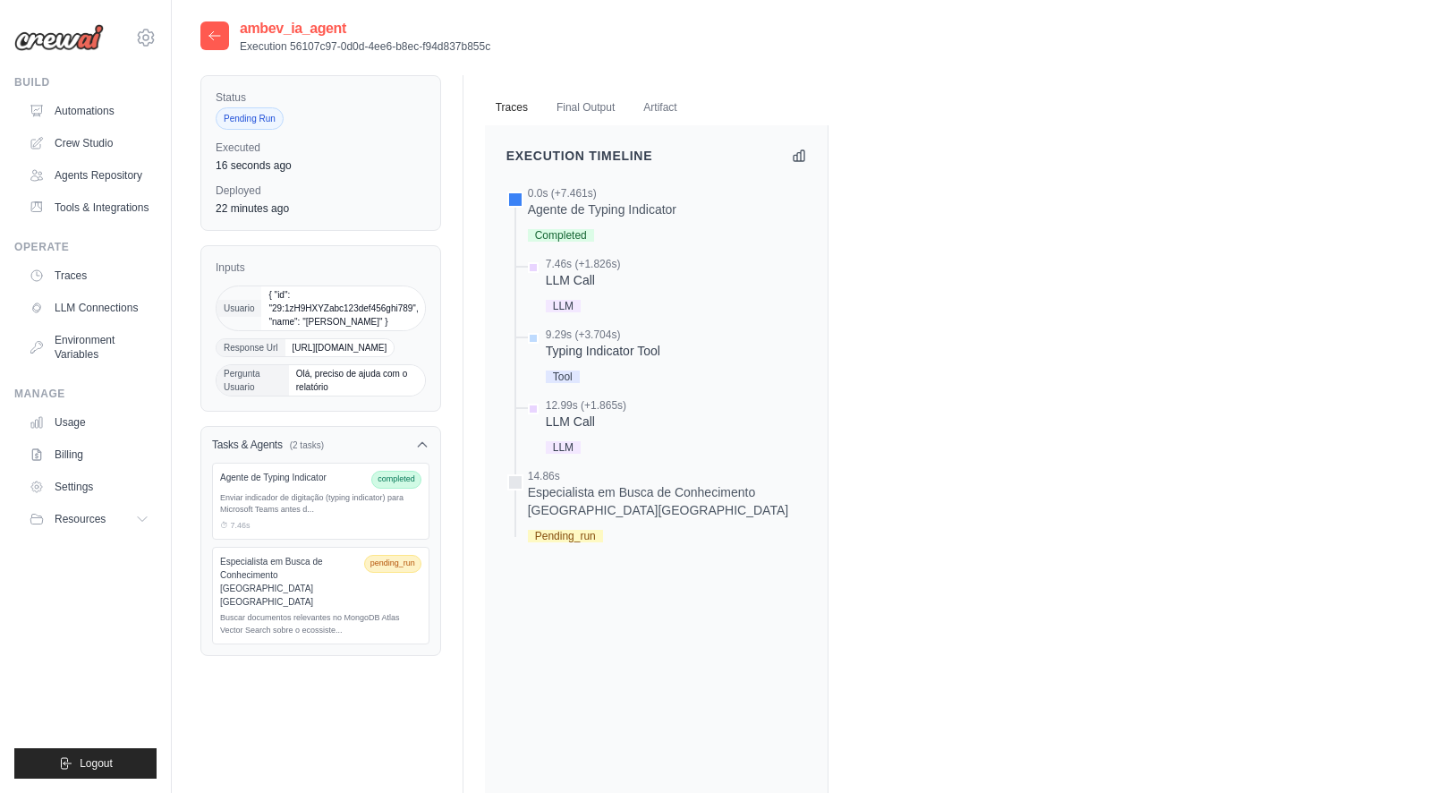
drag, startPoint x: 272, startPoint y: 298, endPoint x: 387, endPoint y: 325, distance: 118.5
click at [387, 325] on span "{ "id": "29:1zH9HXYZabc123def456ghi789", "name": "Guilherme Bresser" }" at bounding box center [343, 308] width 164 height 44
click at [395, 325] on span "{ "id": "29:1zH9HXYZabc123def456ghi789", "name": "Guilherme Bresser" }" at bounding box center [343, 308] width 164 height 44
click at [215, 42] on icon at bounding box center [215, 36] width 14 height 14
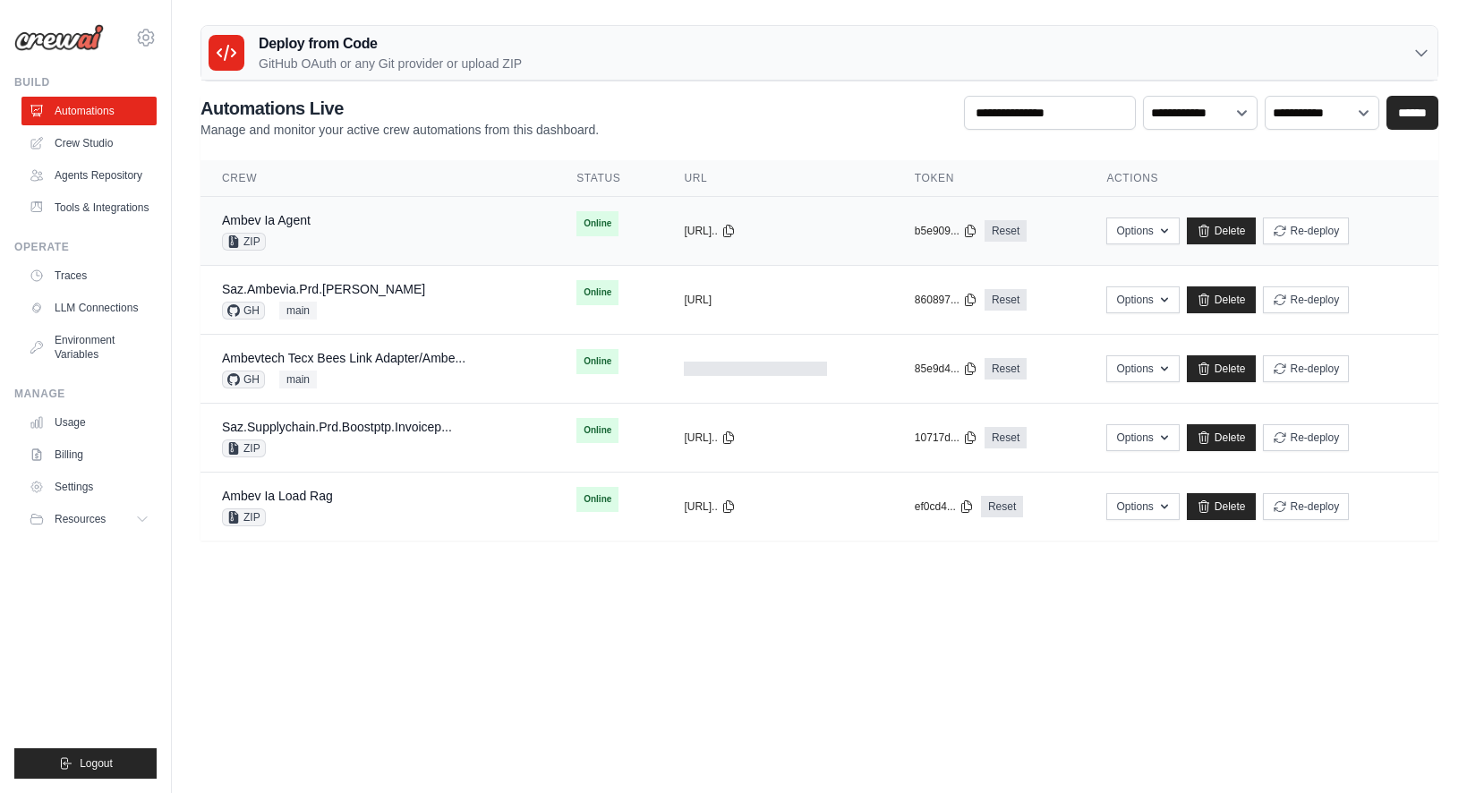
click at [312, 243] on div "Ambev Ia Agent ZIP" at bounding box center [377, 230] width 311 height 39
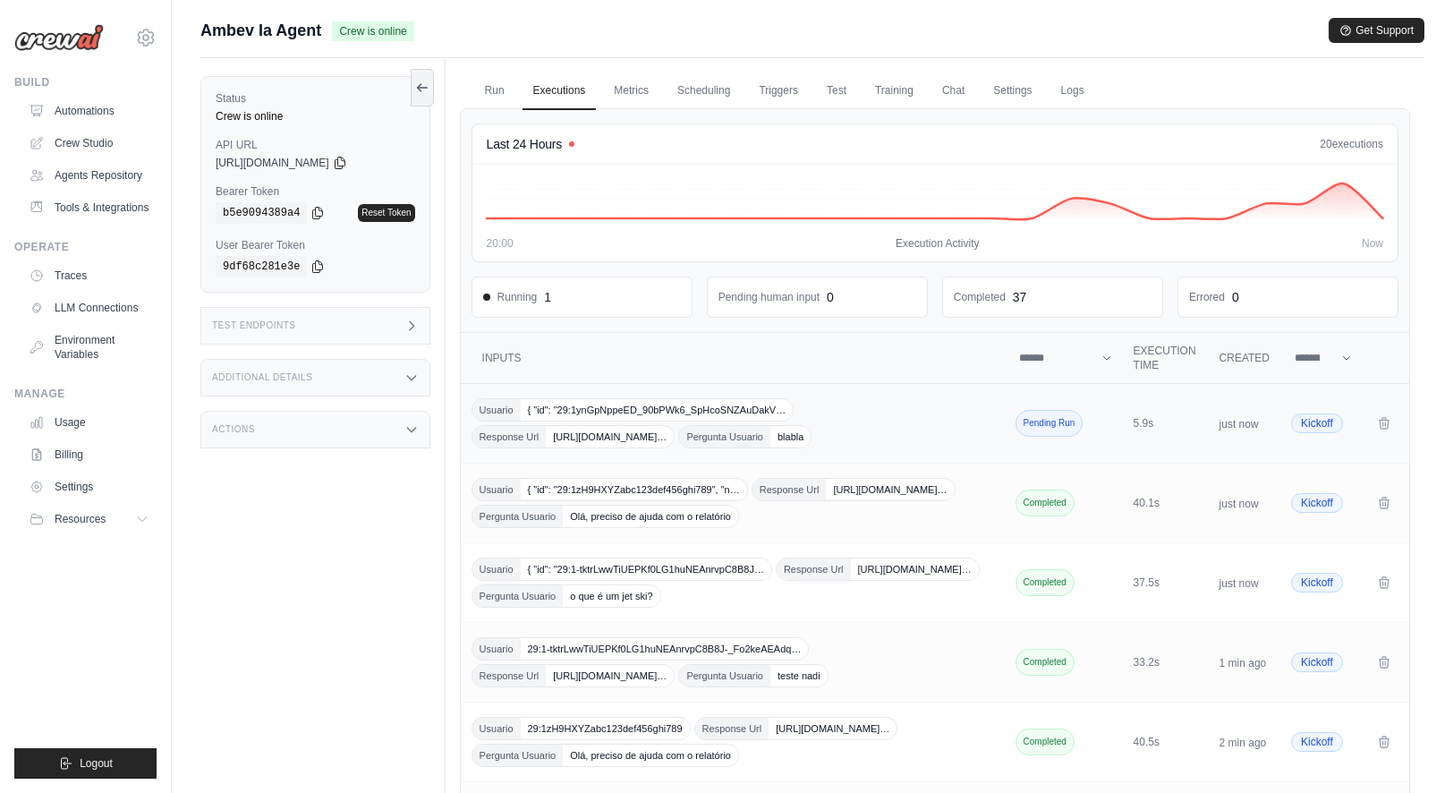
click at [663, 410] on span "{ "id": "29:1ynGpNppeED_90bPWk6_SpHcoSNZAuDakV…" at bounding box center [657, 409] width 273 height 21
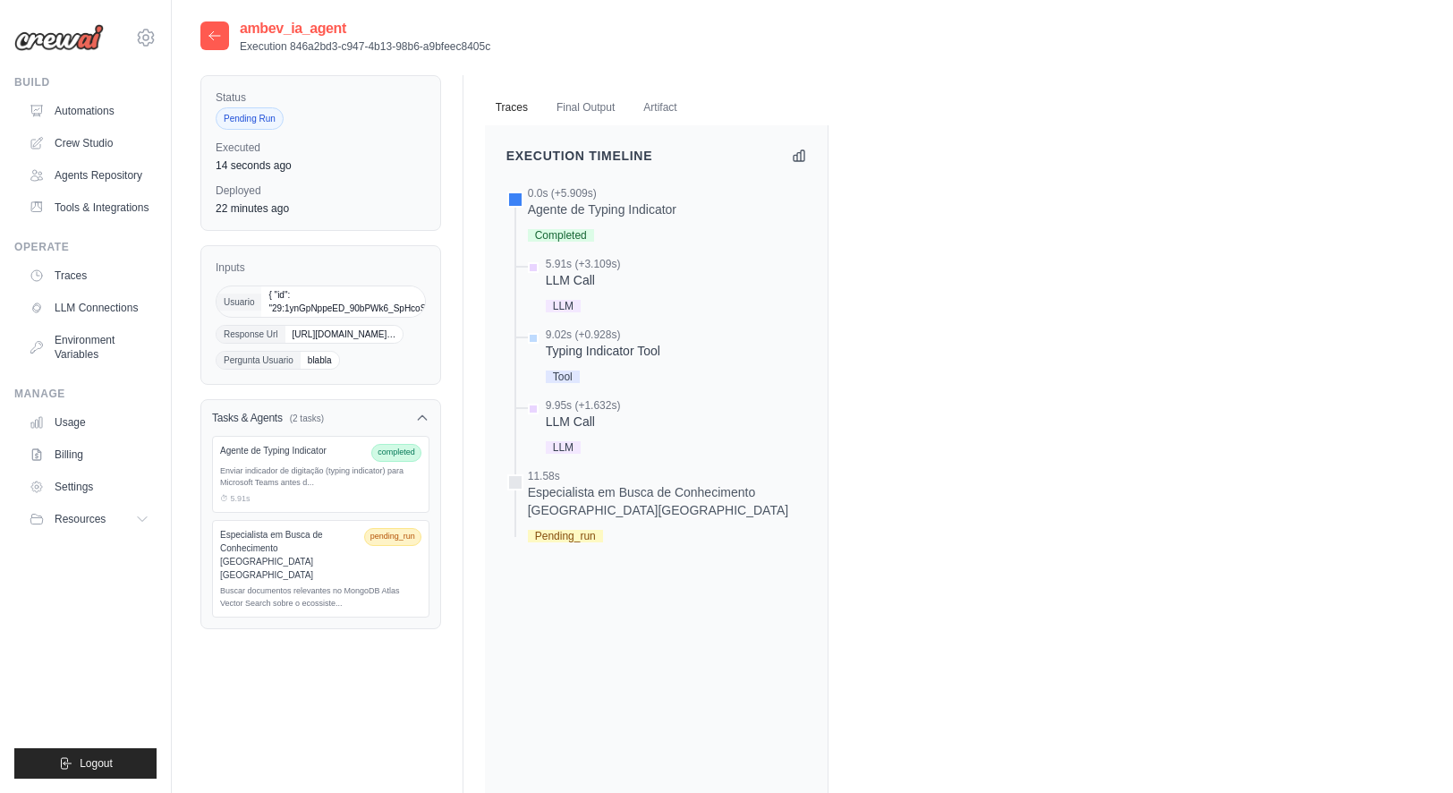
drag, startPoint x: 309, startPoint y: 301, endPoint x: 357, endPoint y: 301, distance: 48.3
click at [357, 301] on span "{ "id": "29:1ynGpNppeED_90bPWk6_SpHcoSNZAuDakVBIjpb6_gumXYpbVWECce7_AhUd4xqq7_F…" at bounding box center [509, 301] width 497 height 30
click at [404, 305] on span "{ "id": "29:1ynGpNppeED_90bPWk6_SpHcoSNZAuDakVBIjpb6_gumXYpbVWECce7_AhUd4xqq7_F…" at bounding box center [509, 301] width 497 height 30
click at [410, 302] on span "{ "id": "29:1ynGpNppeED_90bPWk6_SpHcoSNZAuDakVBIjpb6_gumXYpbVWECce7_AhUd4xqq7_F…" at bounding box center [509, 301] width 497 height 30
click at [370, 292] on span "{ "id": "29:1ynGpNppeED_90bPWk6_SpHcoSNZAuDakVBIjpb6_gumXYpbVWECce7_AhUd4xqq7_F…" at bounding box center [509, 301] width 497 height 30
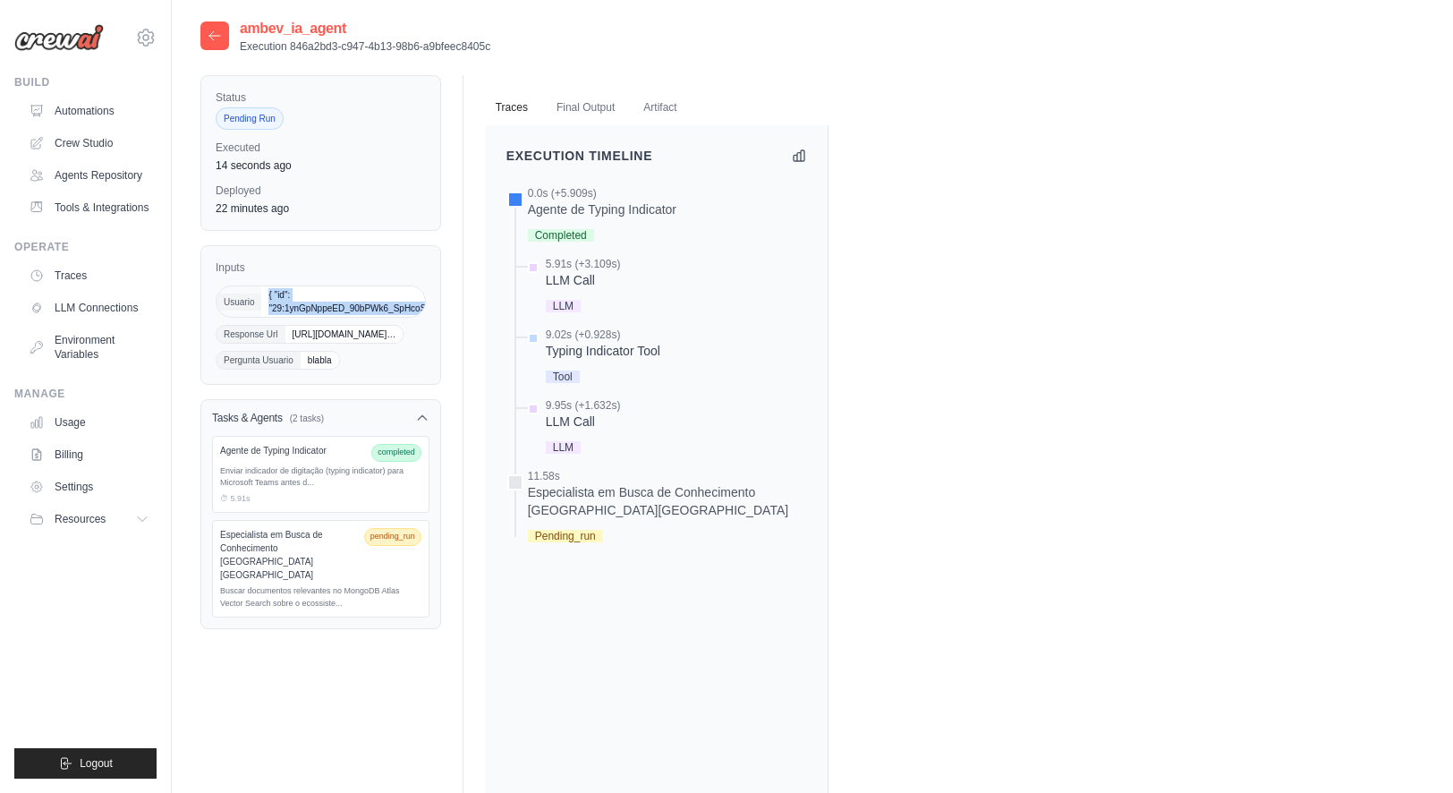
drag, startPoint x: 267, startPoint y: 294, endPoint x: 530, endPoint y: 312, distance: 263.7
click at [530, 312] on span "{ "id": "29:1ynGpNppeED_90bPWk6_SpHcoSNZAuDakVBIjpb6_gumXYpbVWECce7_AhUd4xqq7_F…" at bounding box center [509, 301] width 497 height 30
copy span "{ "id": "29:1ynGpNppeED_90bPWk6_SpHcoSNZAuDakVBIjpb6_gumXY"
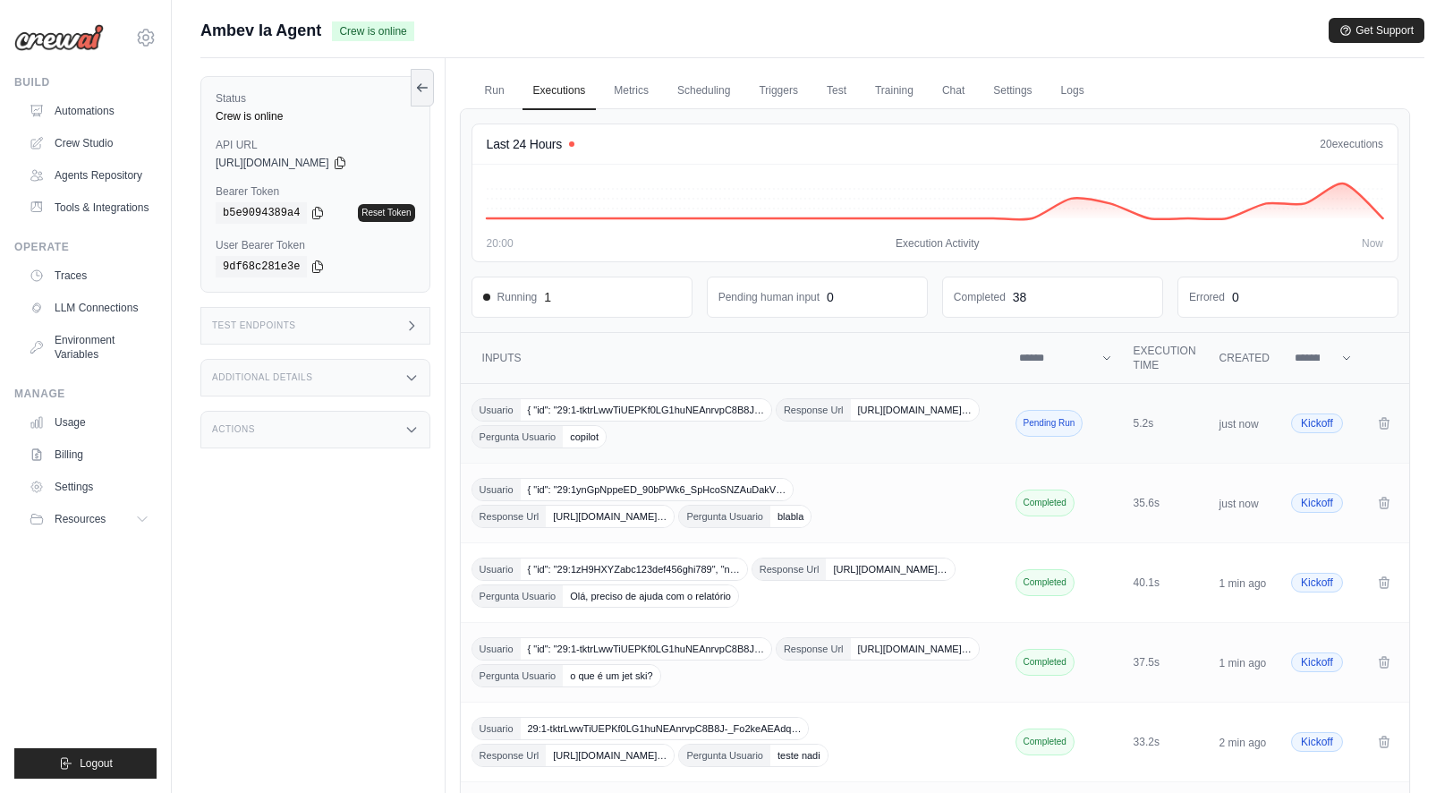
click at [922, 403] on div "Usuario { "id": "29:1-tktrLwwTiUEPKf0LG1huNEAnrvpC8B8J… Response Url [URL][DOMA…" at bounding box center [735, 423] width 526 height 50
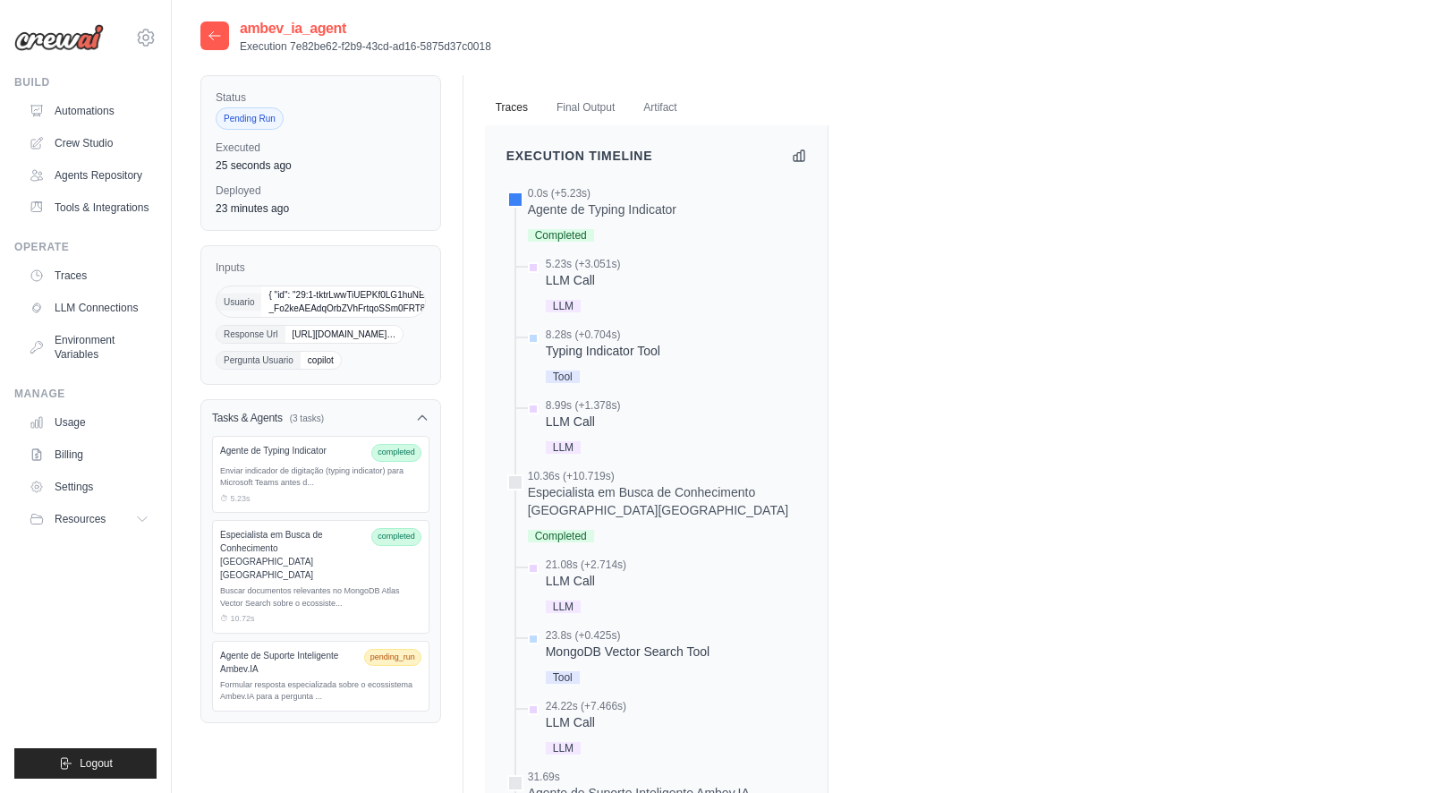
drag, startPoint x: 345, startPoint y: 297, endPoint x: 388, endPoint y: 329, distance: 53.7
click at [426, 318] on span "Usuario { "id": "29:1-tktrLwwTiUEPKf0LG1huNEAnrvpC8B8J-_Fo2keAEAdqOrbZVhFrtqoSS…" at bounding box center [321, 301] width 210 height 32
click at [322, 343] on span "[URL][DOMAIN_NAME]…" at bounding box center [344, 334] width 118 height 17
drag, startPoint x: 298, startPoint y: 334, endPoint x: 425, endPoint y: 319, distance: 127.9
click at [404, 325] on span "Response Url [URL][DOMAIN_NAME]…" at bounding box center [310, 334] width 188 height 19
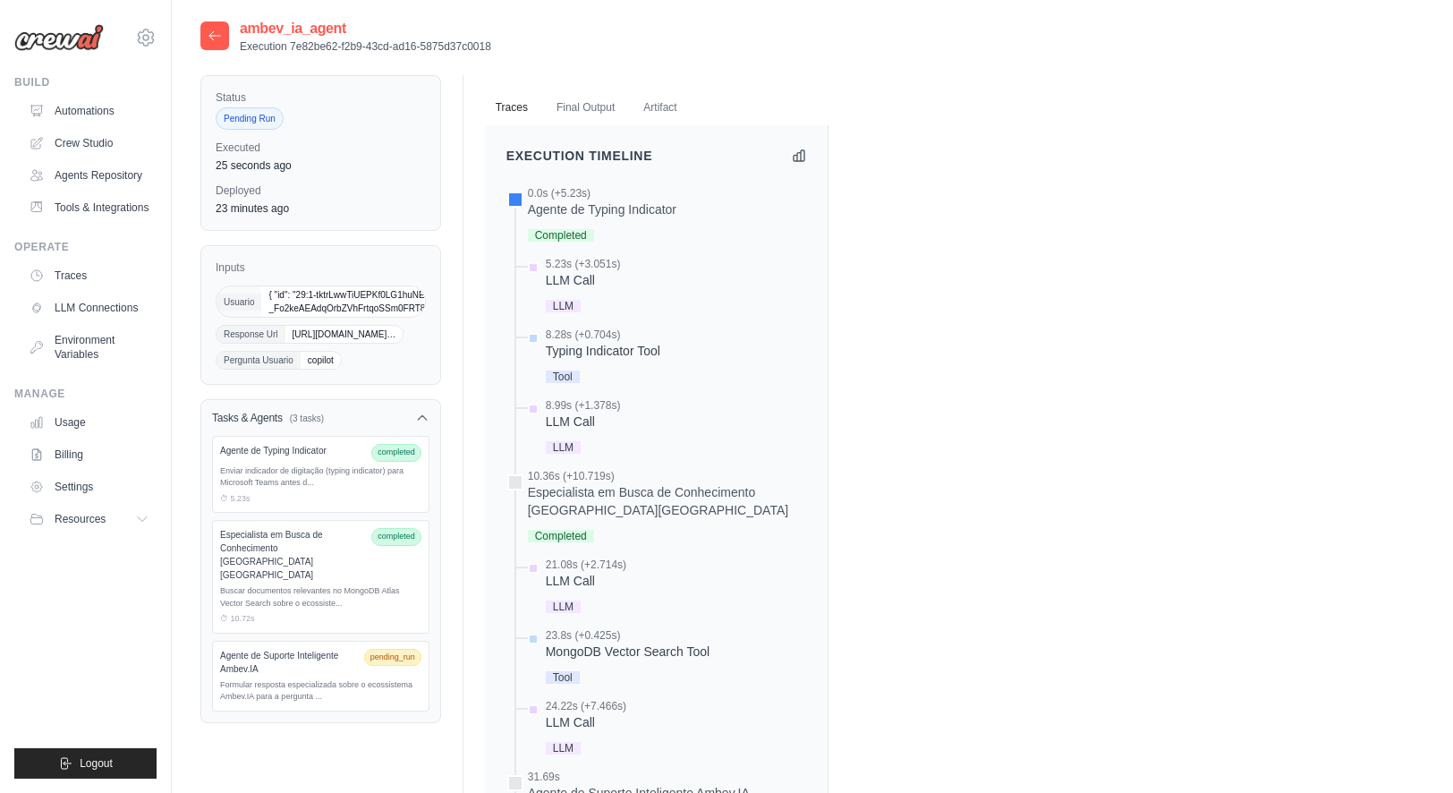
click at [411, 304] on span "{ "id": "29:1-tktrLwwTiUEPKf0LG1huNEAnrvpC8B8J-_Fo2keAEAdqOrbZVhFrtqoSSm0FRT8Ft…" at bounding box center [399, 301] width 276 height 30
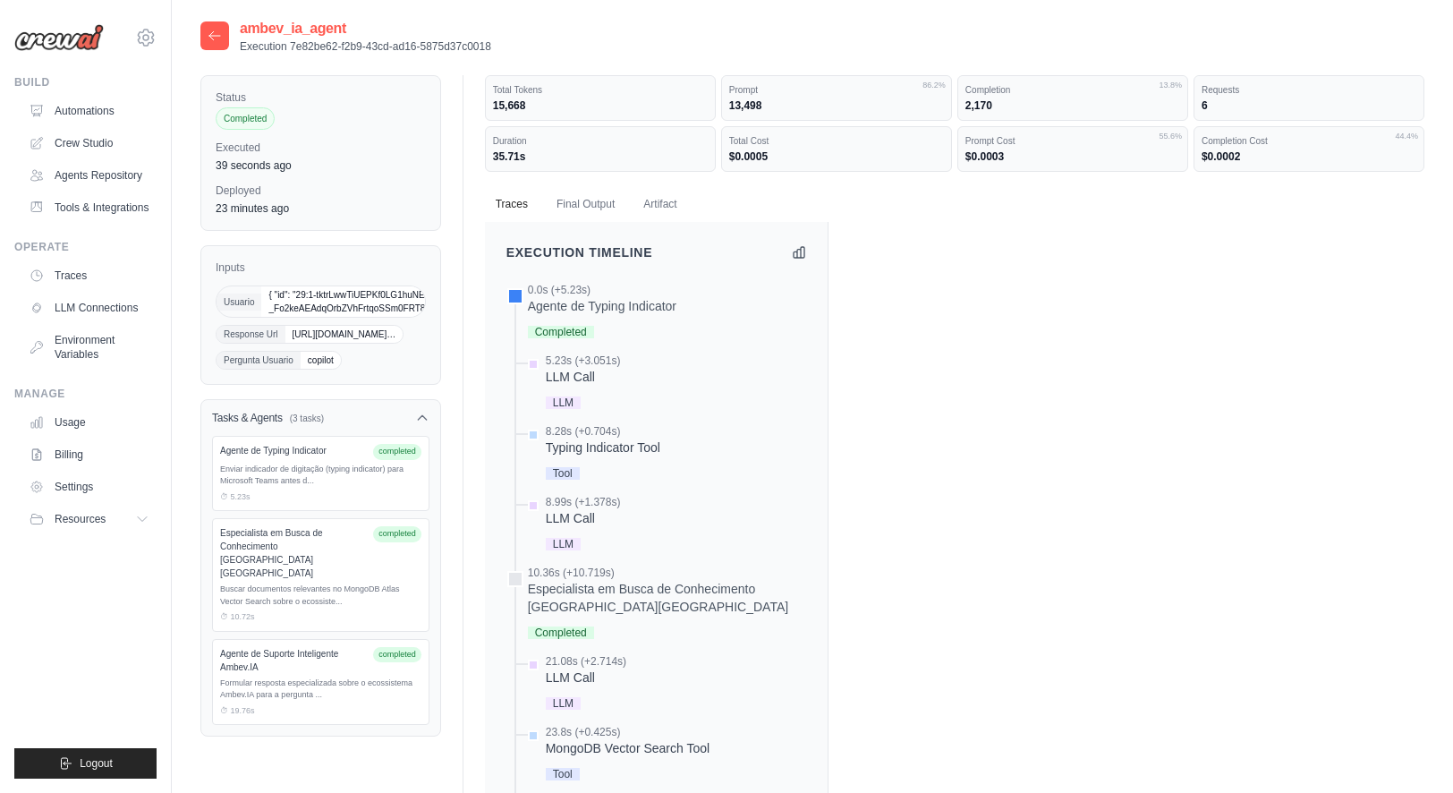
click at [373, 308] on span "{ "id": "29:1-tktrLwwTiUEPKf0LG1huNEAnrvpC8B8J-_Fo2keAEAdqOrbZVhFrtqoSSm0FRT8Ft…" at bounding box center [399, 301] width 276 height 30
click at [106, 112] on link "Automations" at bounding box center [90, 111] width 135 height 29
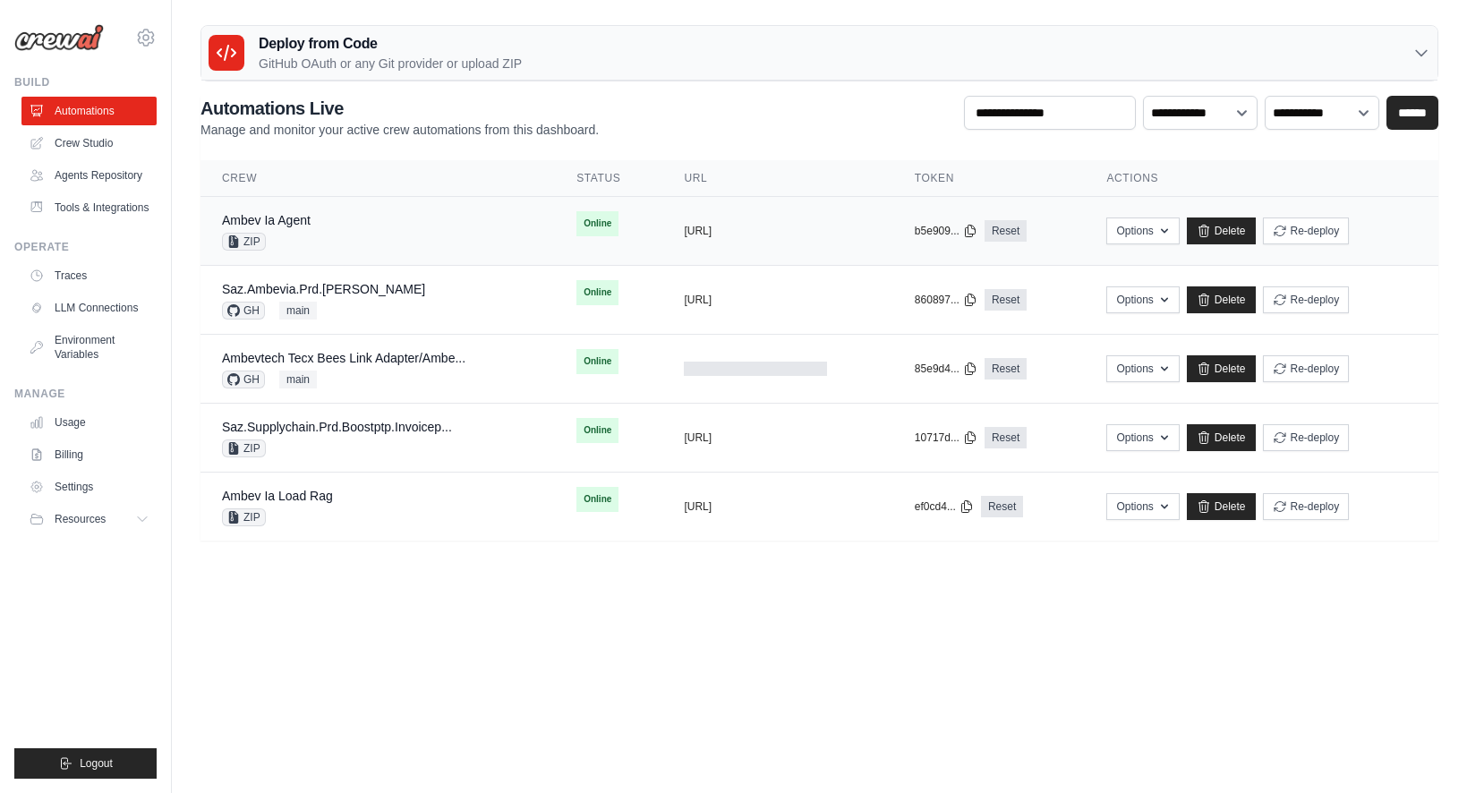
click at [426, 225] on div "Ambev Ia Agent ZIP" at bounding box center [377, 230] width 311 height 39
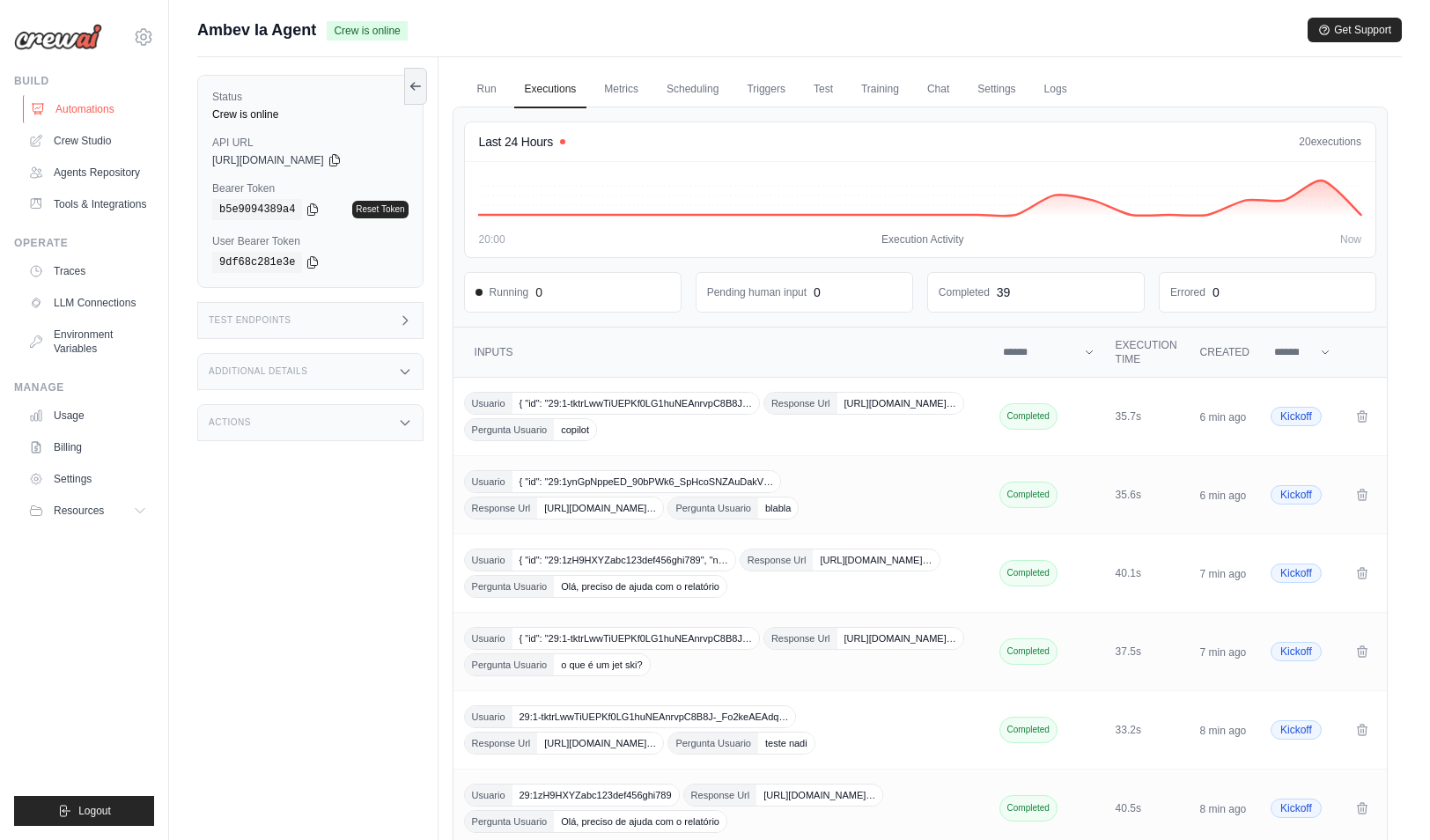
click at [96, 113] on link "Automations" at bounding box center [89, 109] width 133 height 29
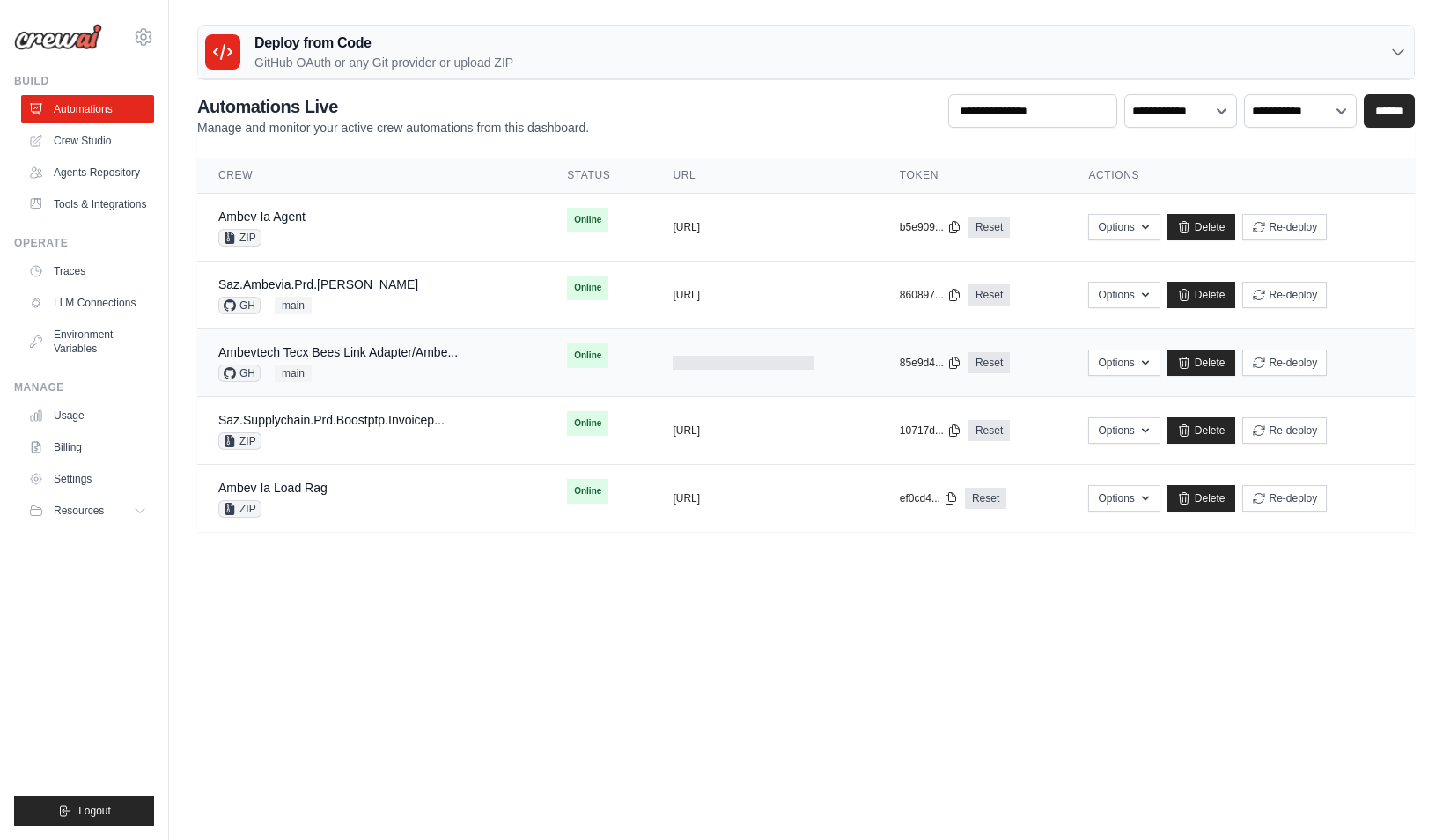
click at [484, 362] on div "Ambevtech Tecx Bees Link Adapter/Ambe... GH main" at bounding box center [371, 362] width 306 height 38
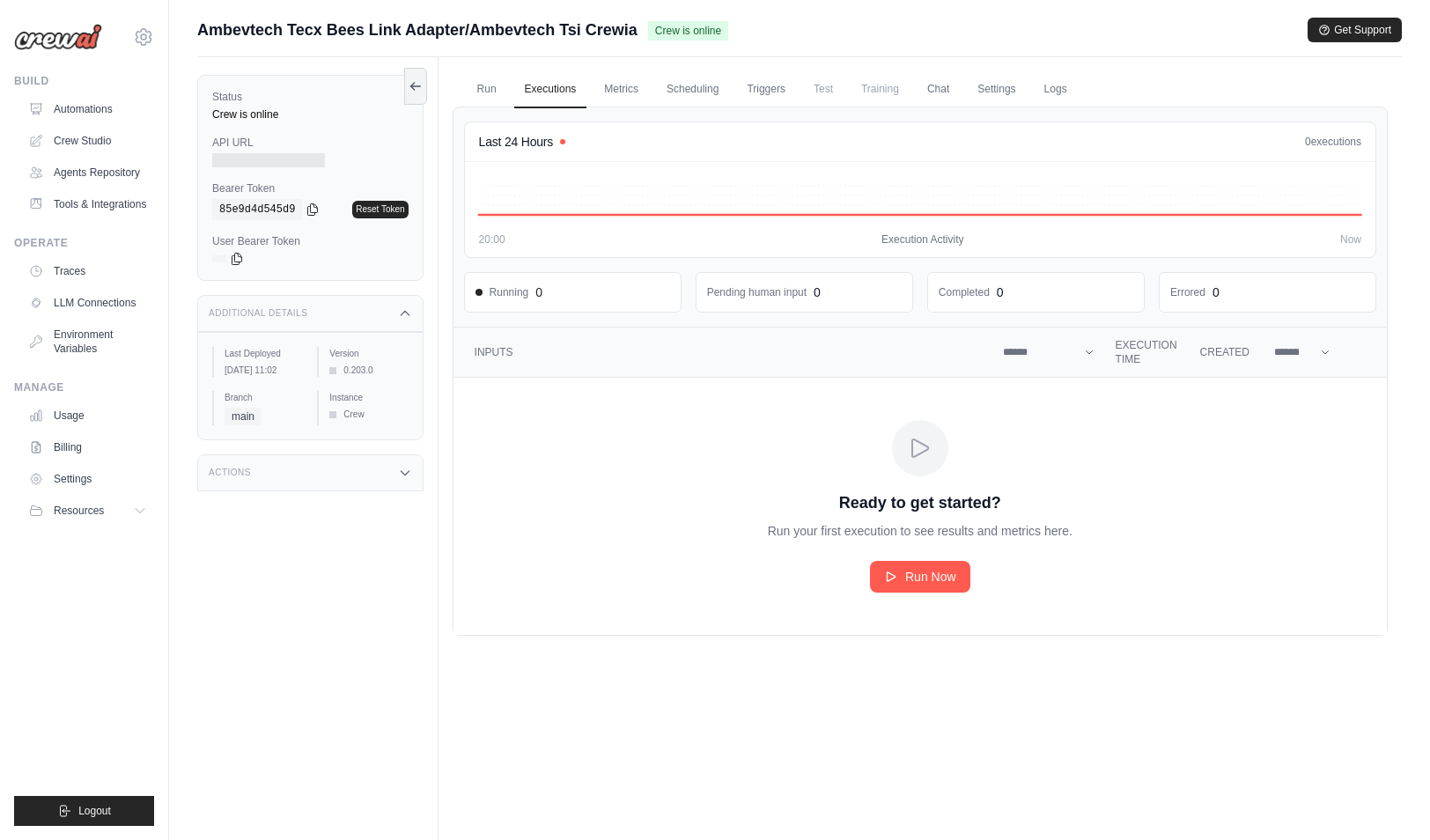
click at [309, 490] on div "Actions" at bounding box center [310, 473] width 226 height 37
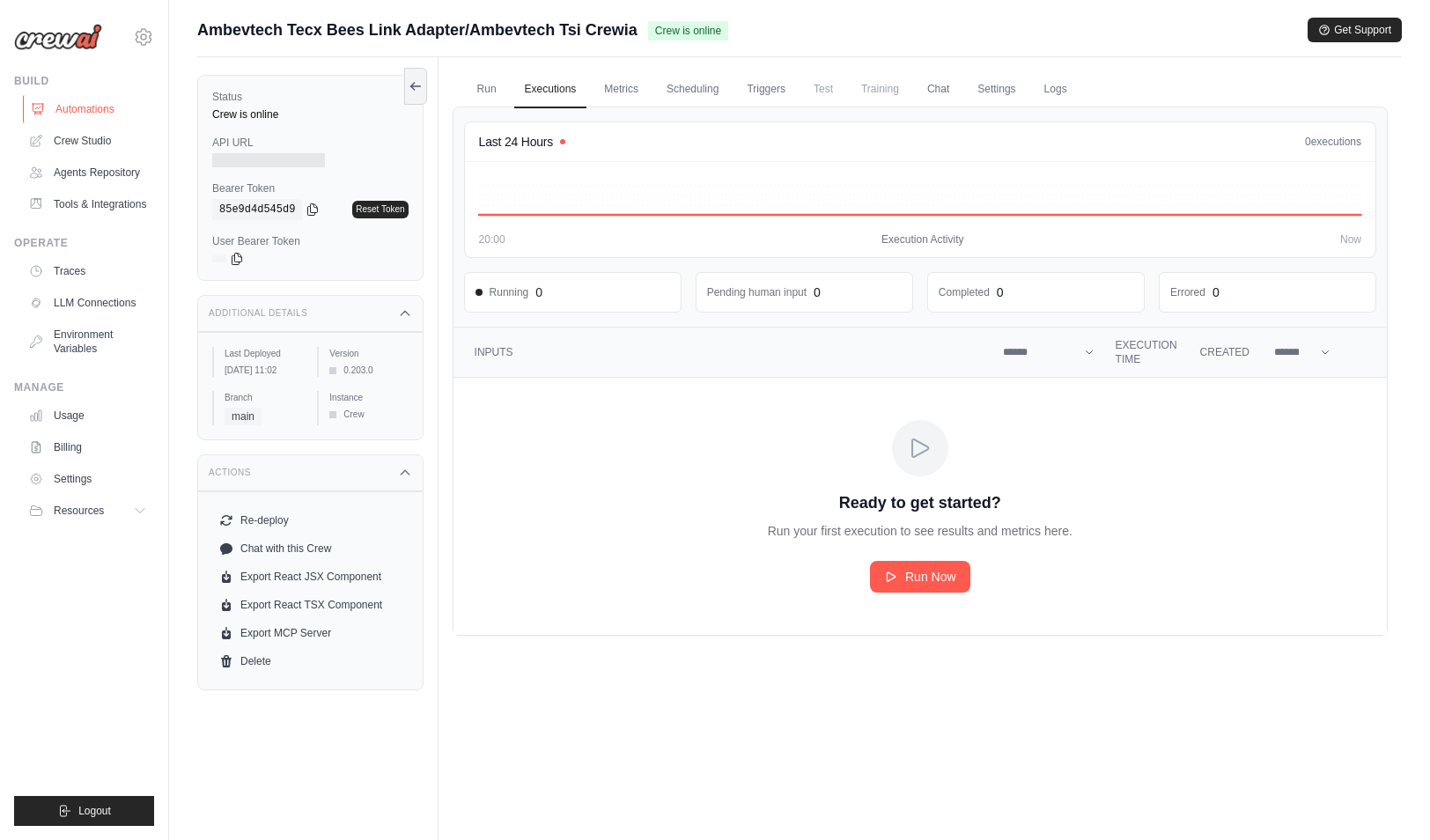
click at [111, 109] on link "Automations" at bounding box center [89, 109] width 133 height 29
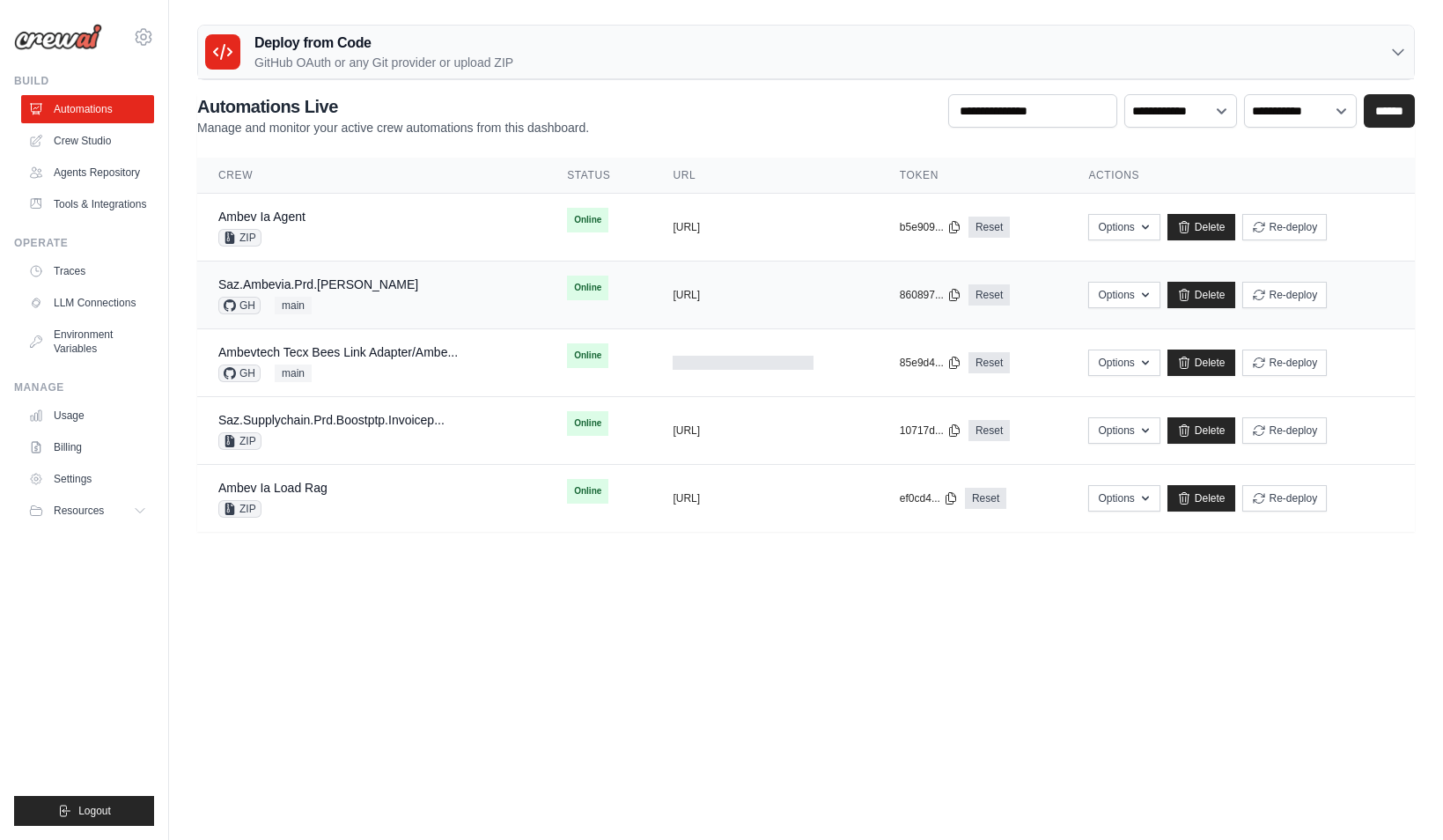
click at [464, 270] on td "Saz.Ambevia.Prd.Aida GH main" at bounding box center [371, 295] width 348 height 68
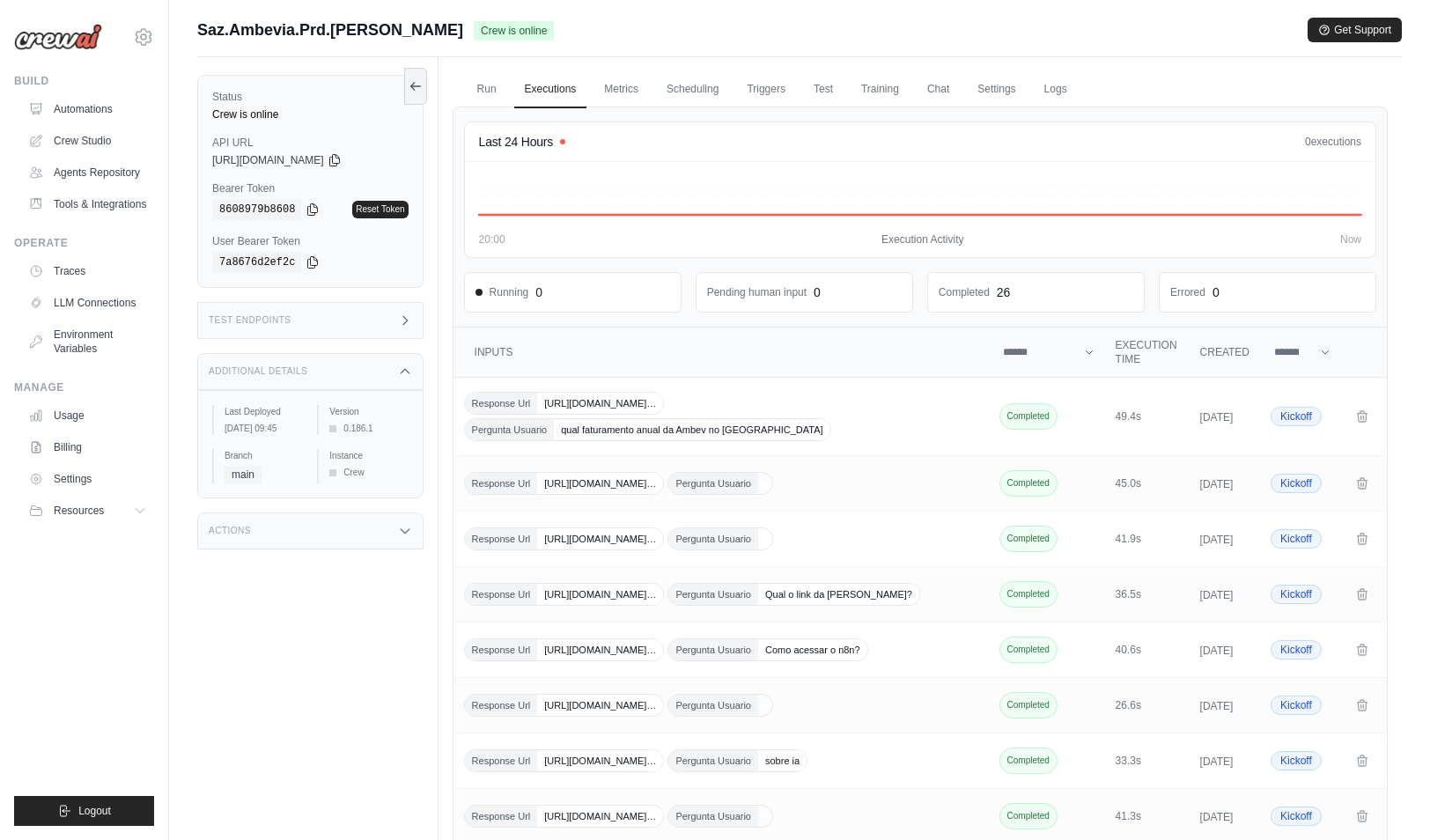
click at [343, 540] on div "Actions" at bounding box center [310, 531] width 226 height 37
